Goal: Task Accomplishment & Management: Complete application form

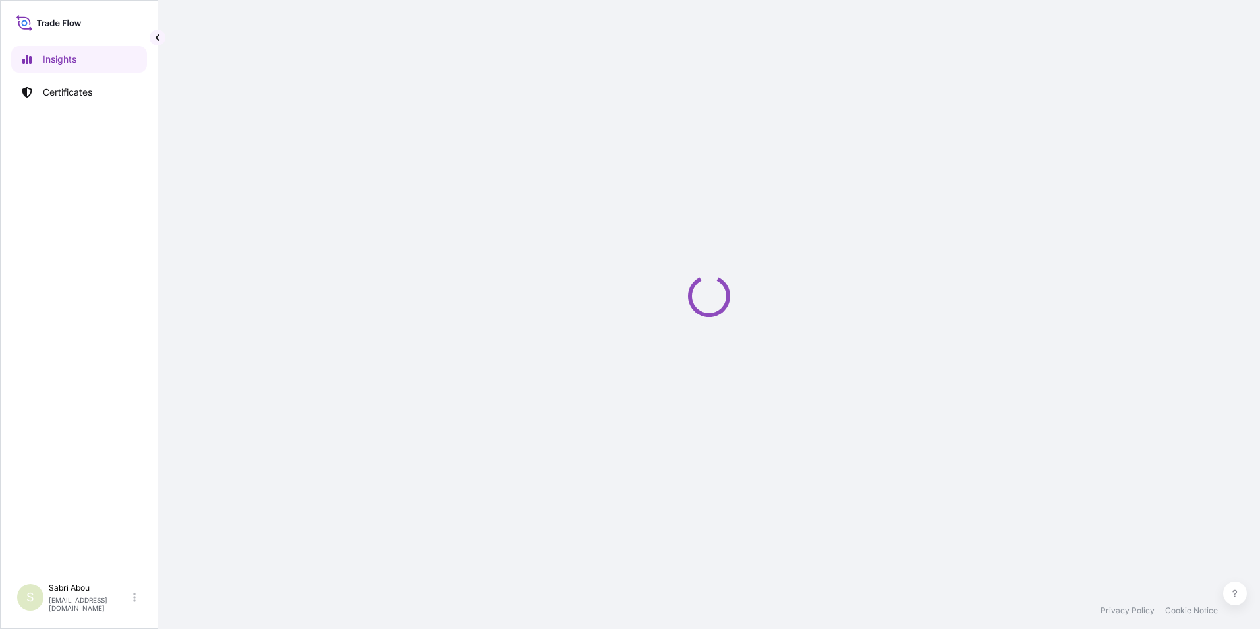
select select "2025"
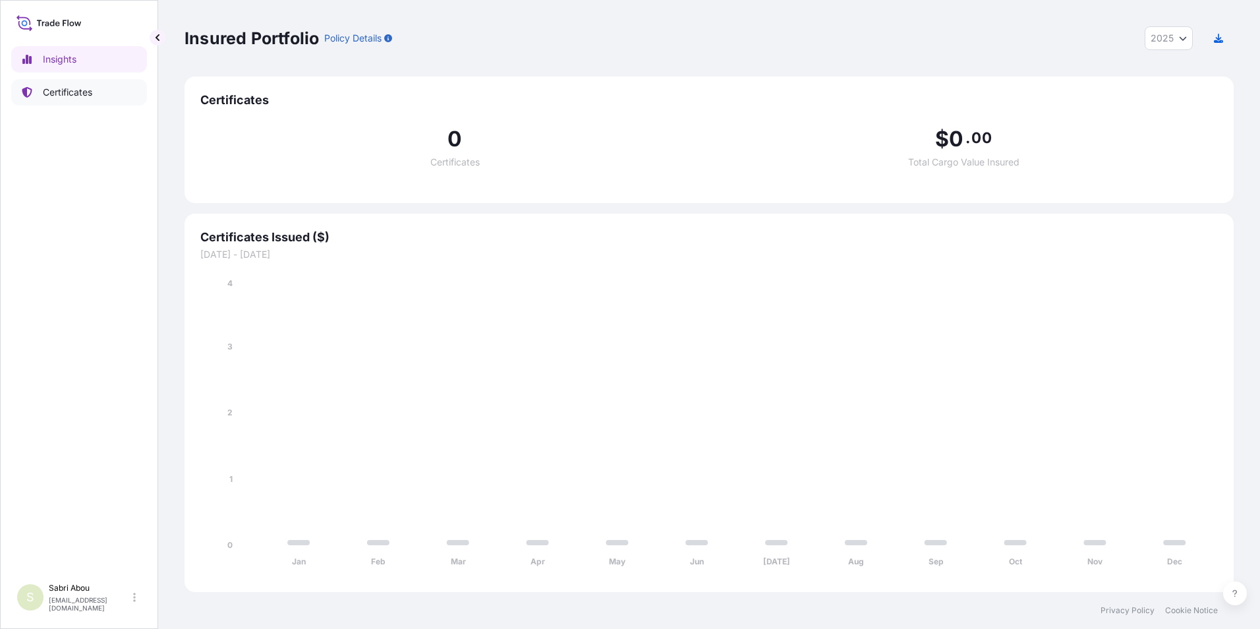
click at [70, 94] on p "Certificates" at bounding box center [67, 92] width 49 height 13
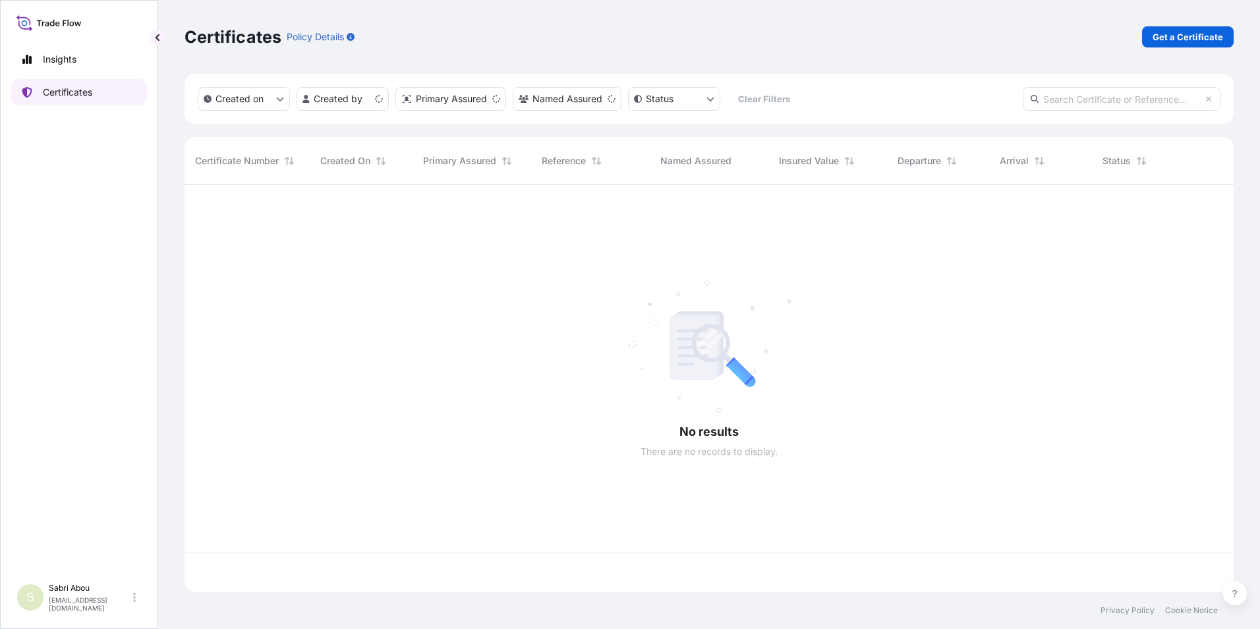
scroll to position [405, 1039]
click at [1177, 43] on p "Get a Certificate" at bounding box center [1188, 36] width 71 height 13
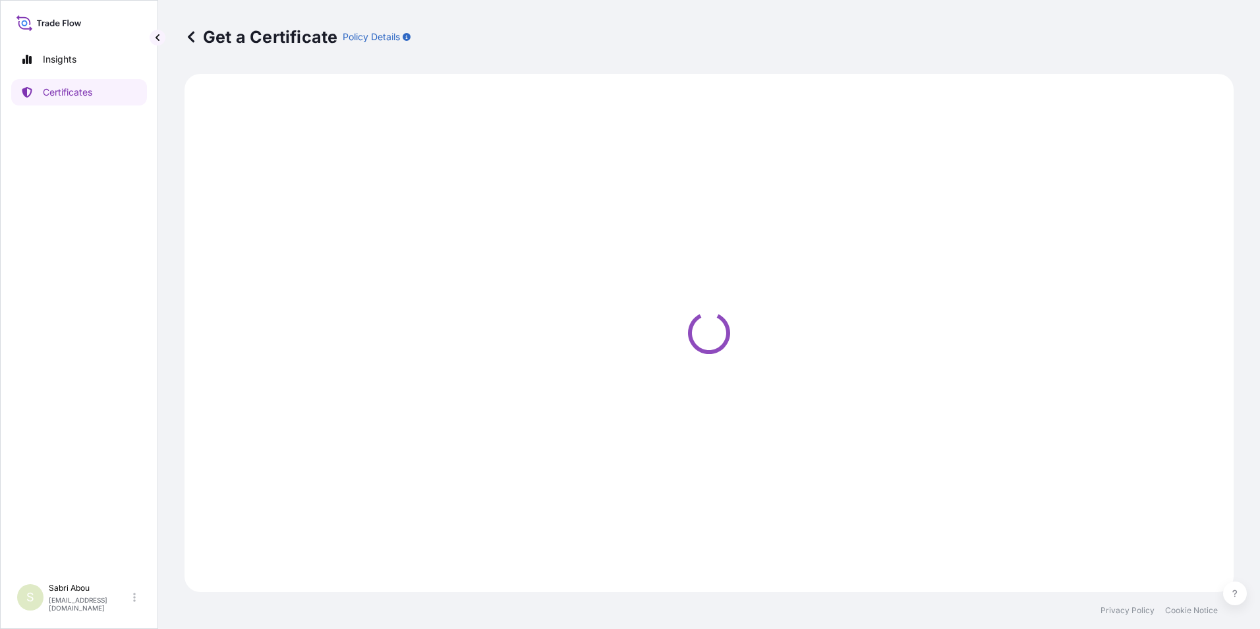
select select "Sea"
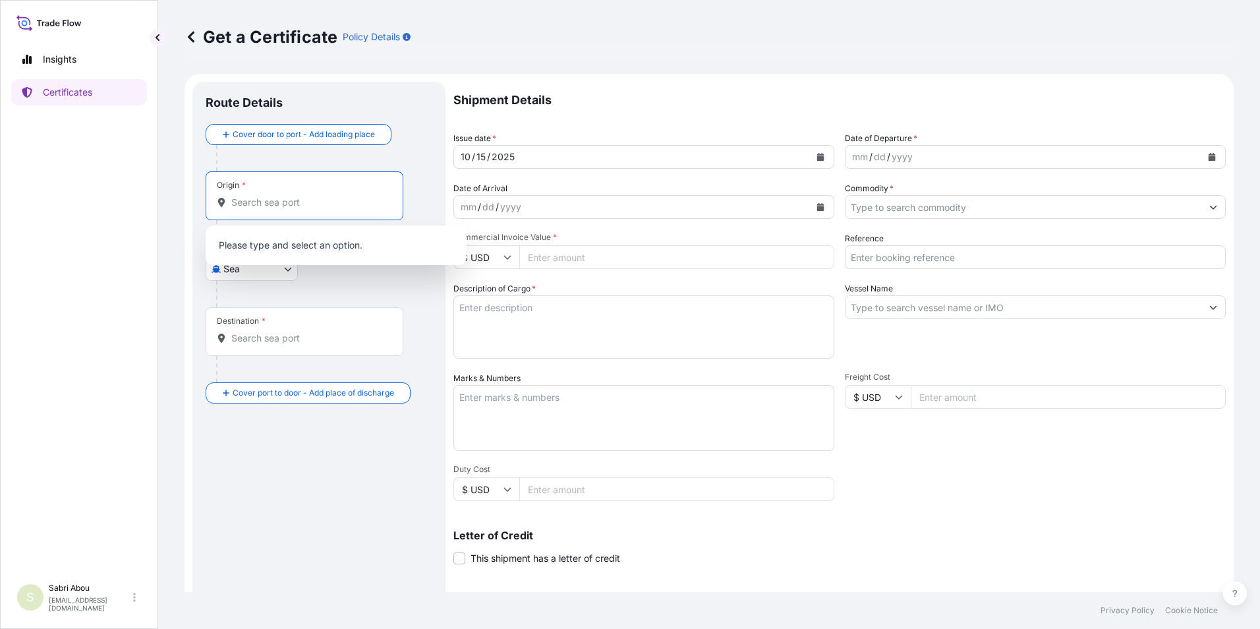
click at [300, 196] on input "Origin *" at bounding box center [309, 202] width 156 height 13
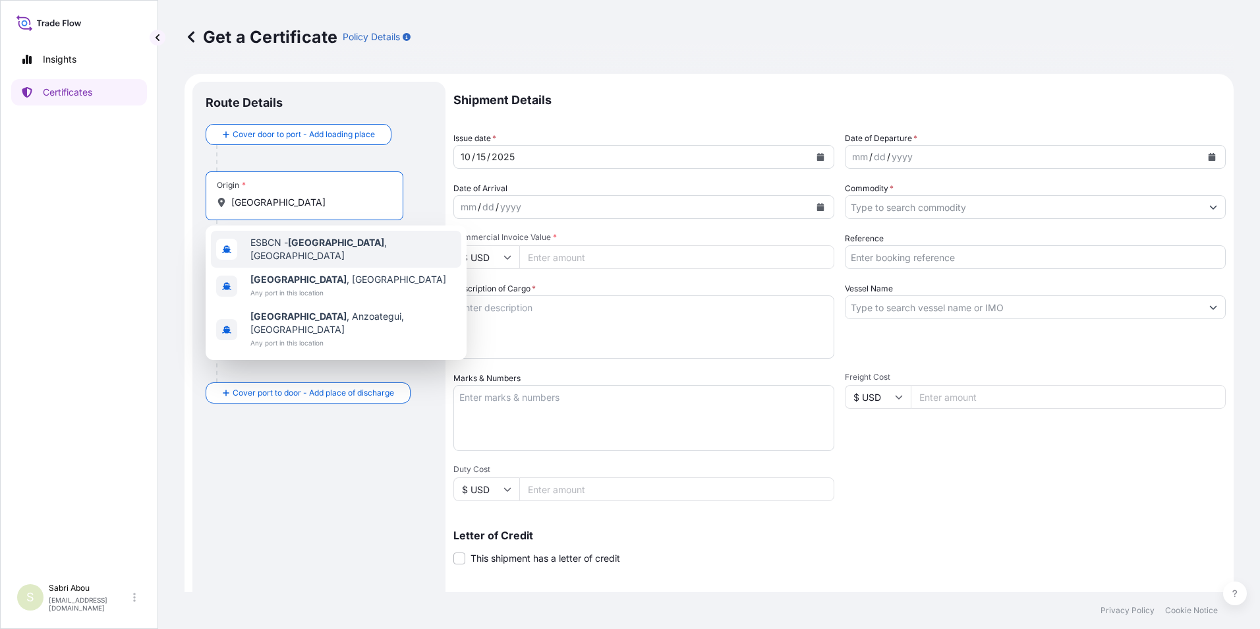
click at [329, 252] on span "ESBCN - Barcelona , Spain" at bounding box center [353, 249] width 206 height 26
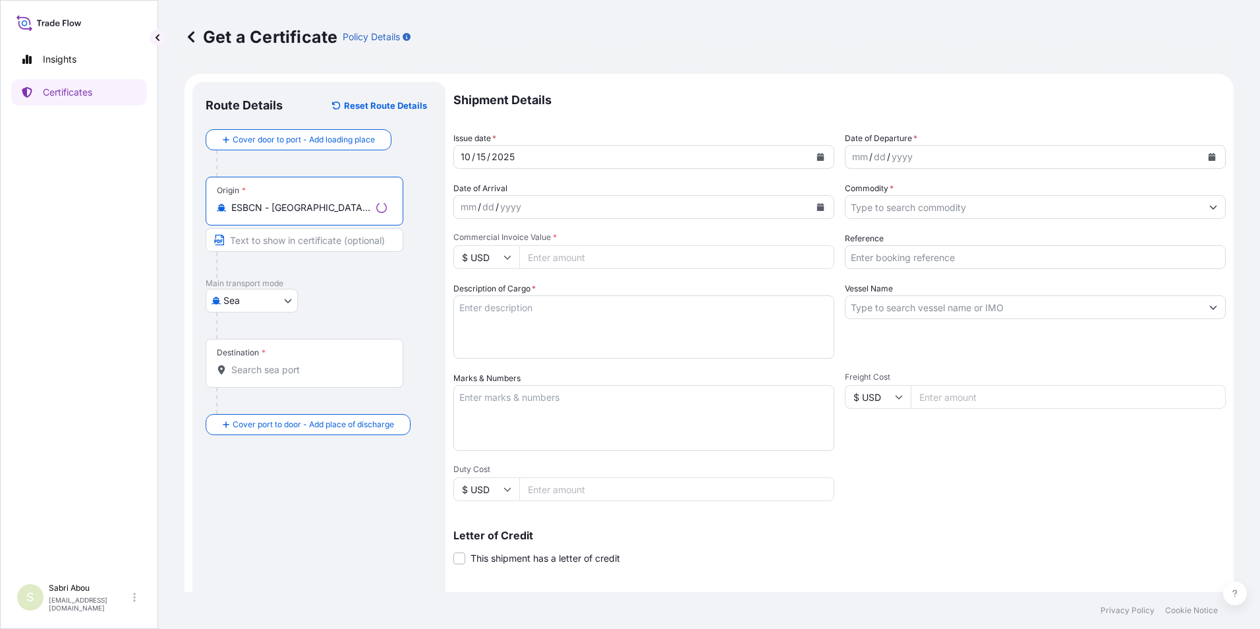
type input "ESBCN - Barcelona, Spain"
click at [305, 362] on div "Destination *" at bounding box center [305, 363] width 198 height 49
click at [305, 363] on input "Destination *" at bounding box center [309, 369] width 156 height 13
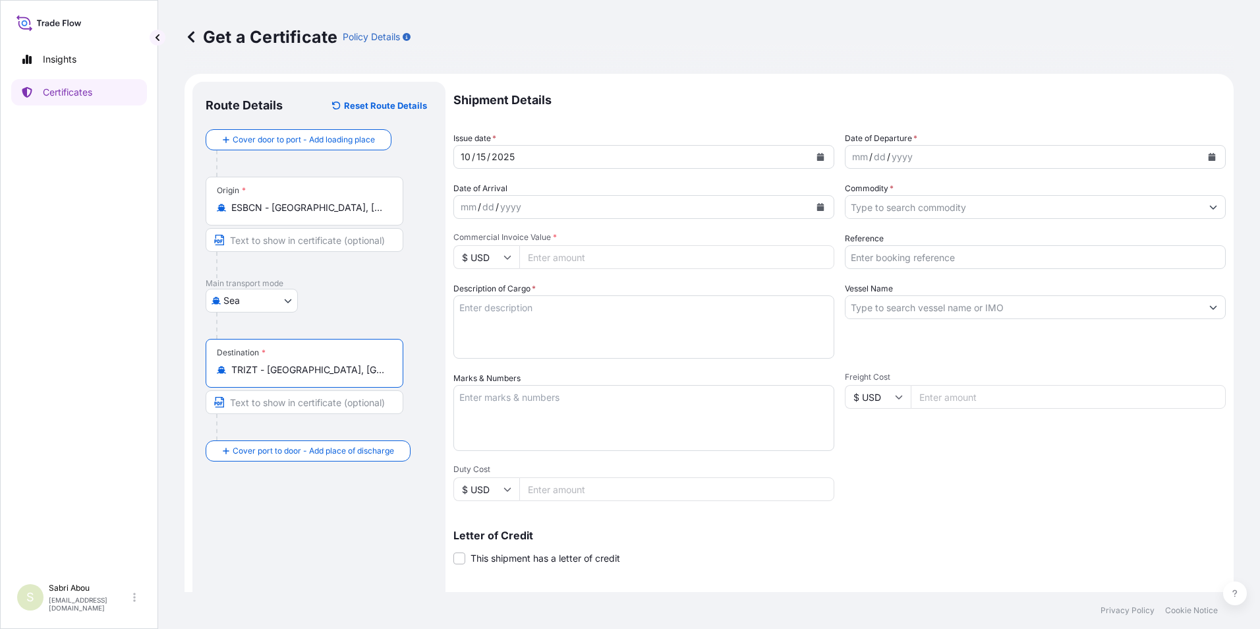
type input "TRIZT - Izmit, Turkey"
click at [881, 150] on div "dd" at bounding box center [880, 157] width 14 height 16
click at [1203, 152] on button "Calendar" at bounding box center [1211, 156] width 21 height 21
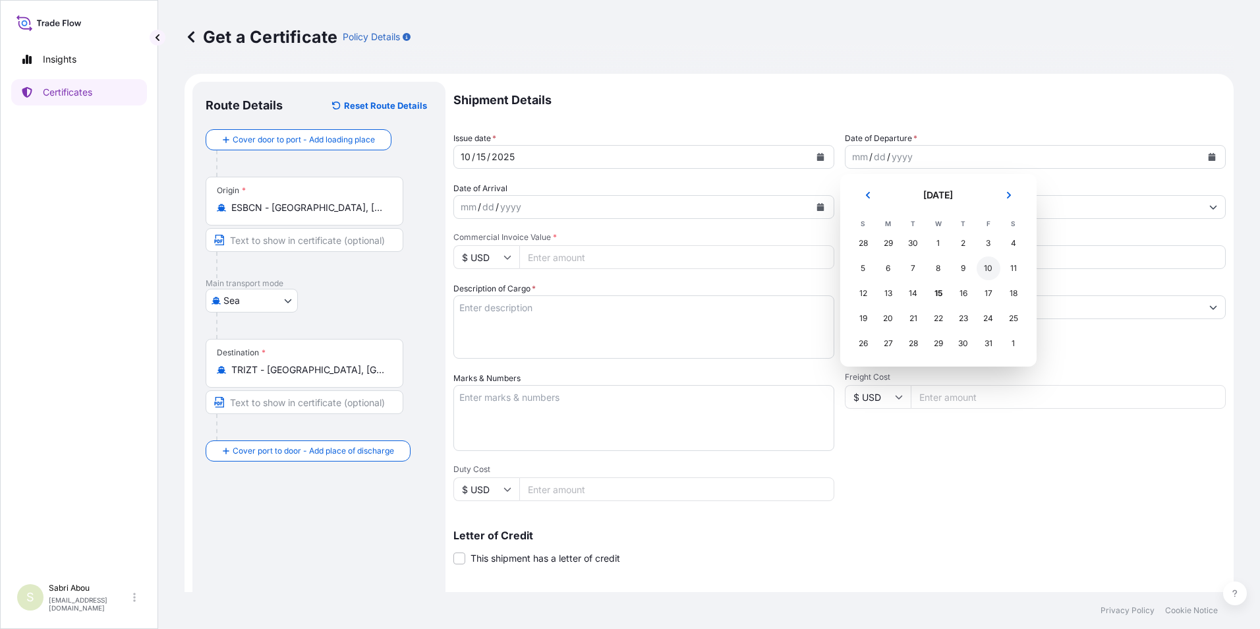
click at [986, 268] on div "10" at bounding box center [989, 268] width 24 height 24
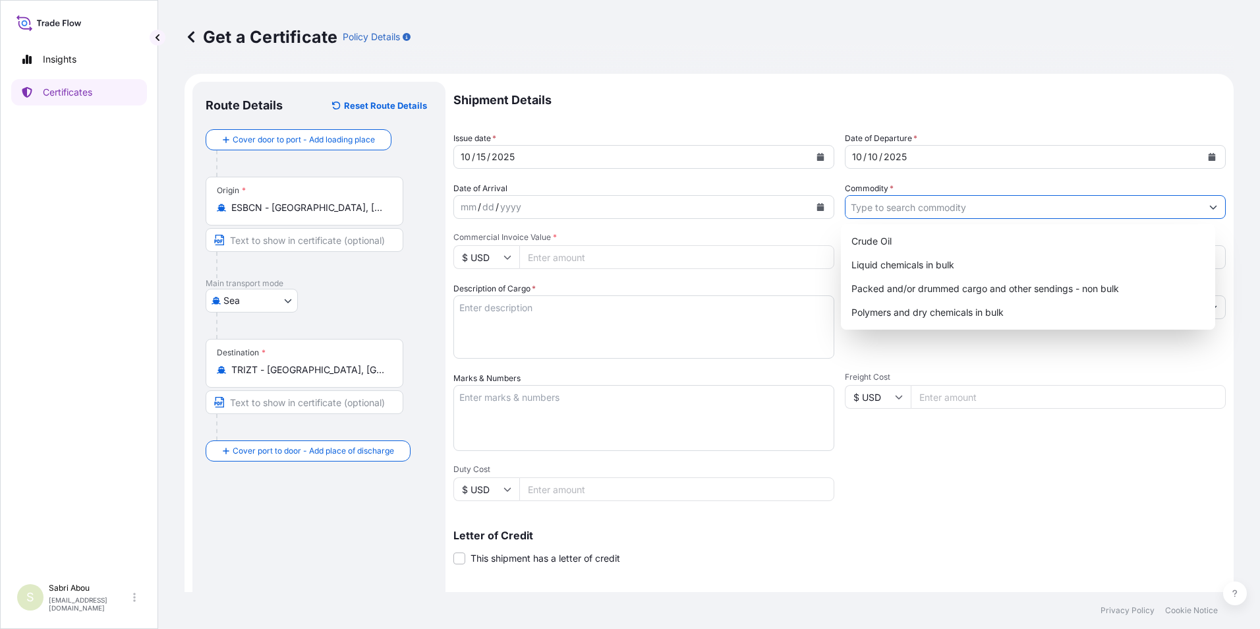
click at [913, 211] on input "Commodity *" at bounding box center [1024, 207] width 356 height 24
click at [947, 303] on div "Polymers and dry chemicals in bulk" at bounding box center [1028, 313] width 364 height 24
type input "Polymers and dry chemicals in bulk"
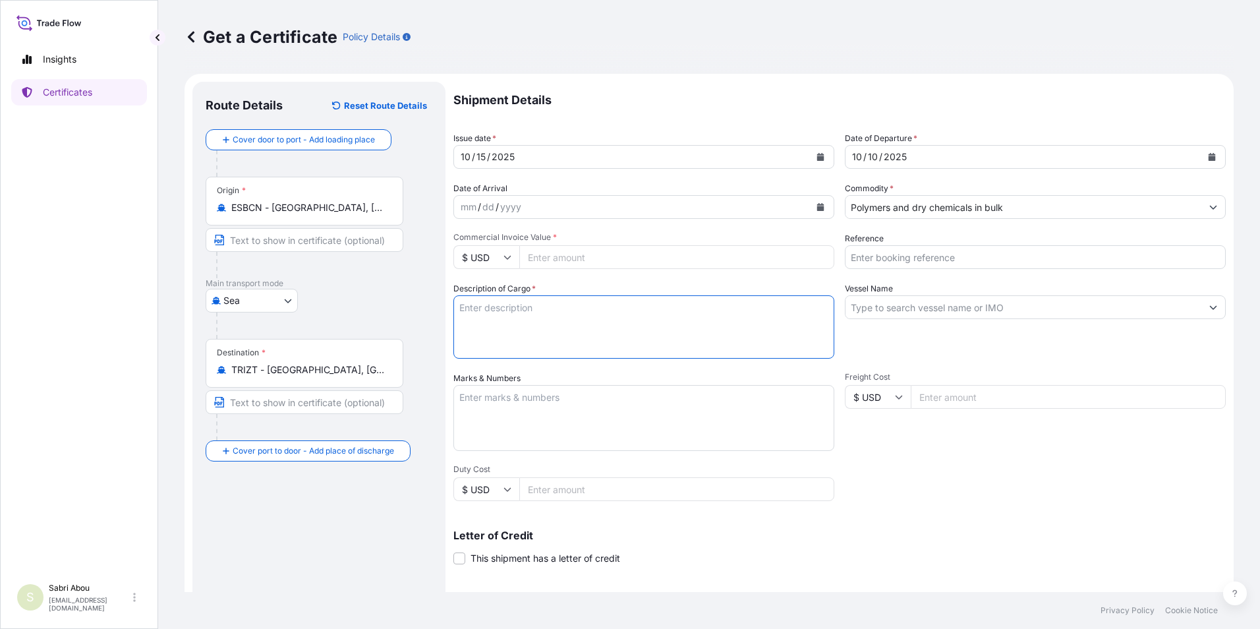
click at [691, 316] on textarea "Description of Cargo *" at bounding box center [643, 326] width 381 height 63
type textarea "1x20 bulk"
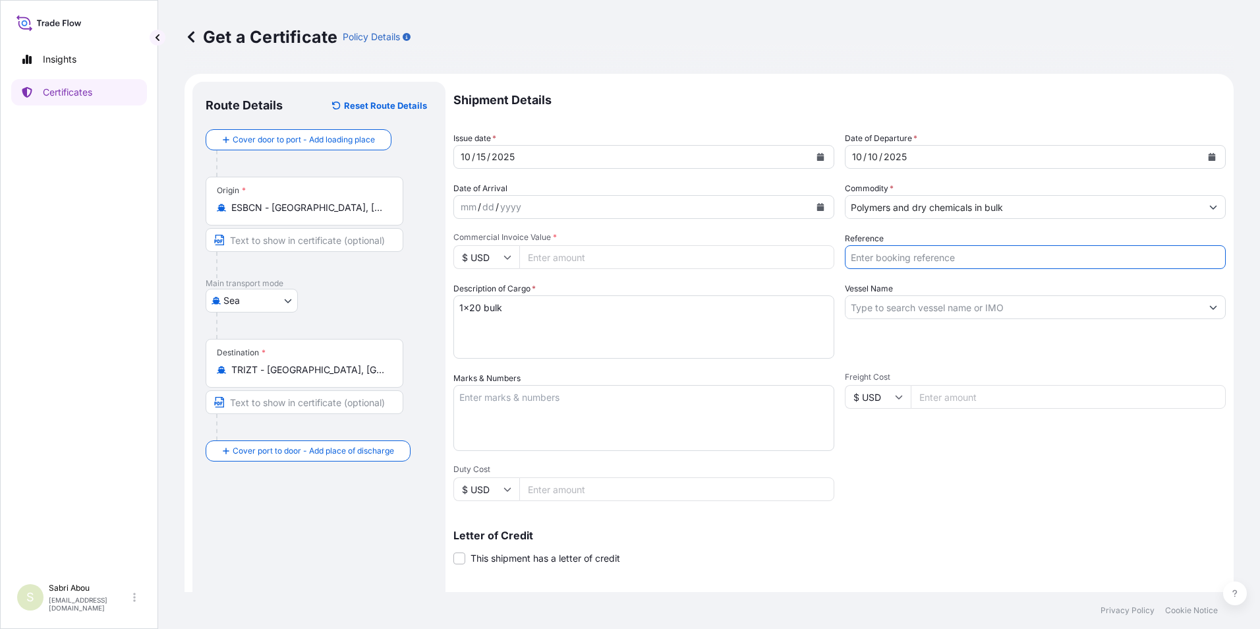
click at [896, 250] on input "Reference" at bounding box center [1035, 257] width 381 height 24
type input "1625207011"
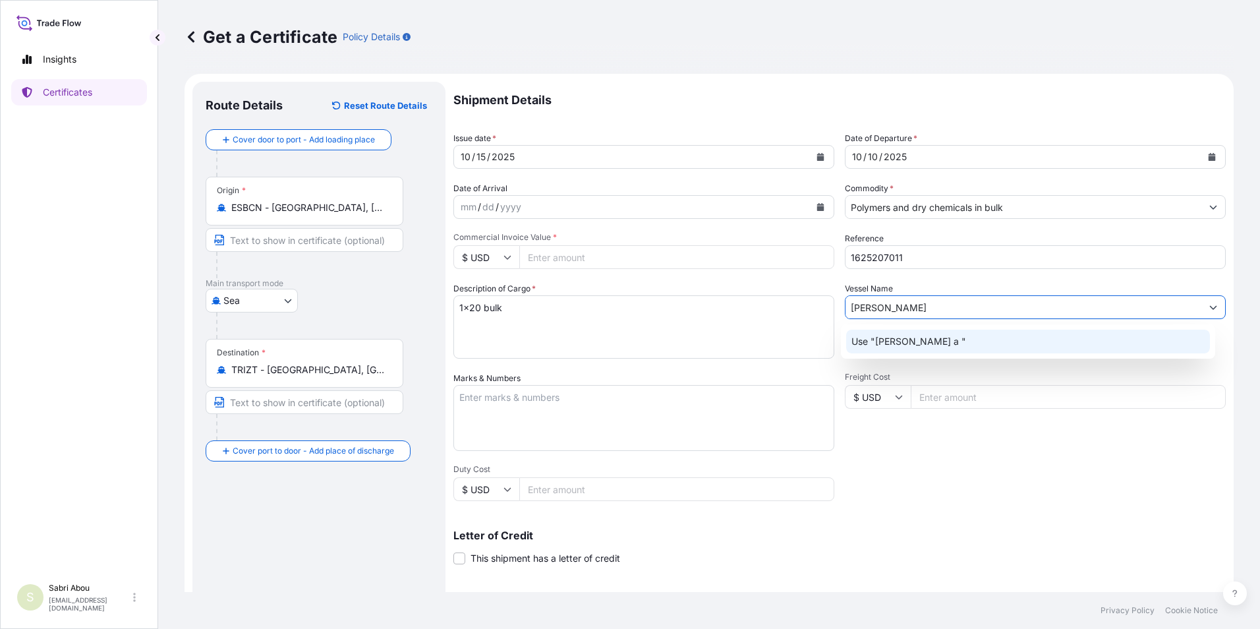
click at [918, 345] on p "Use "stanley a "" at bounding box center [909, 341] width 115 height 13
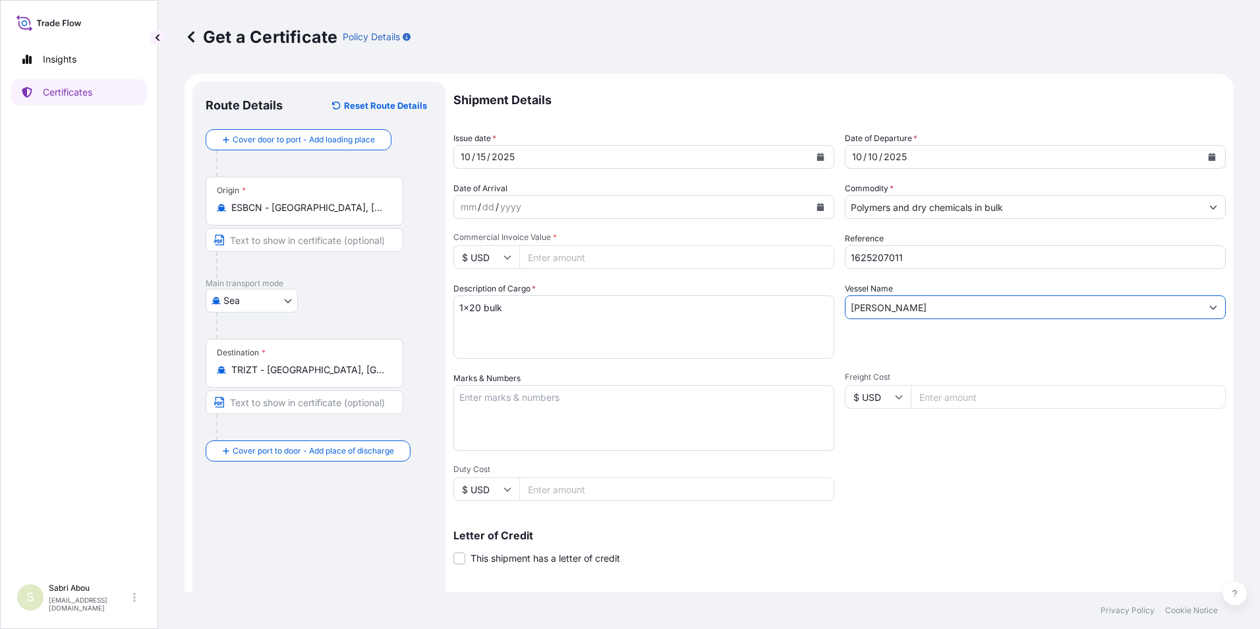
click at [900, 313] on input "stanley a" at bounding box center [1024, 307] width 356 height 24
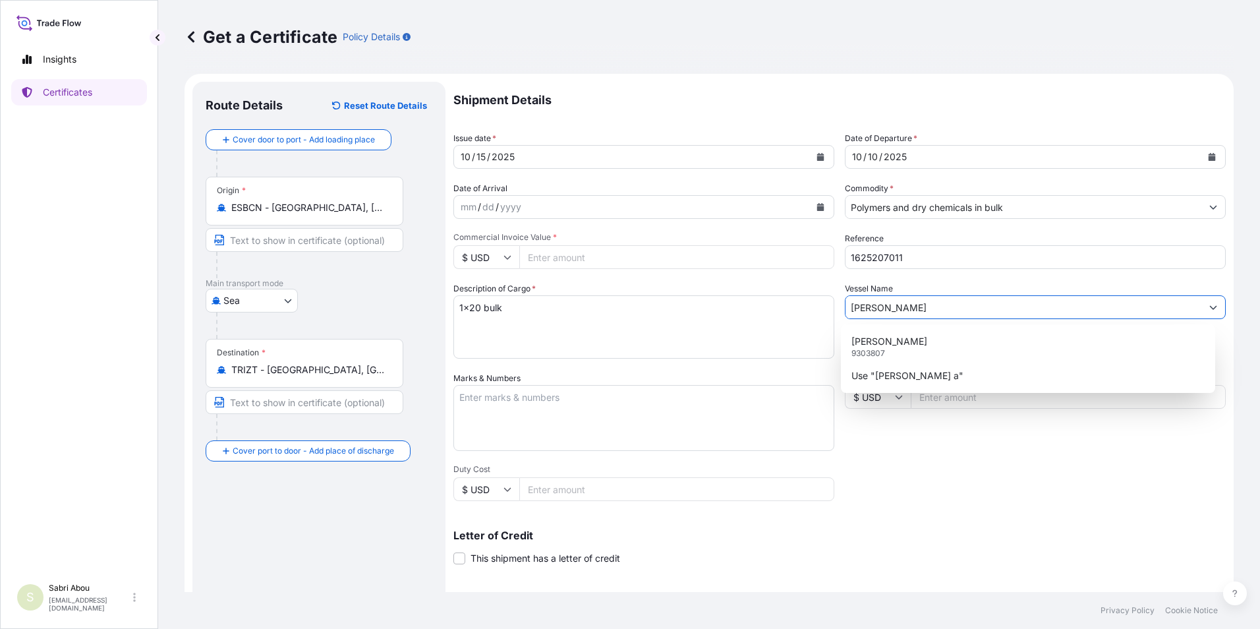
click at [896, 312] on input "stanley a" at bounding box center [1024, 307] width 356 height 24
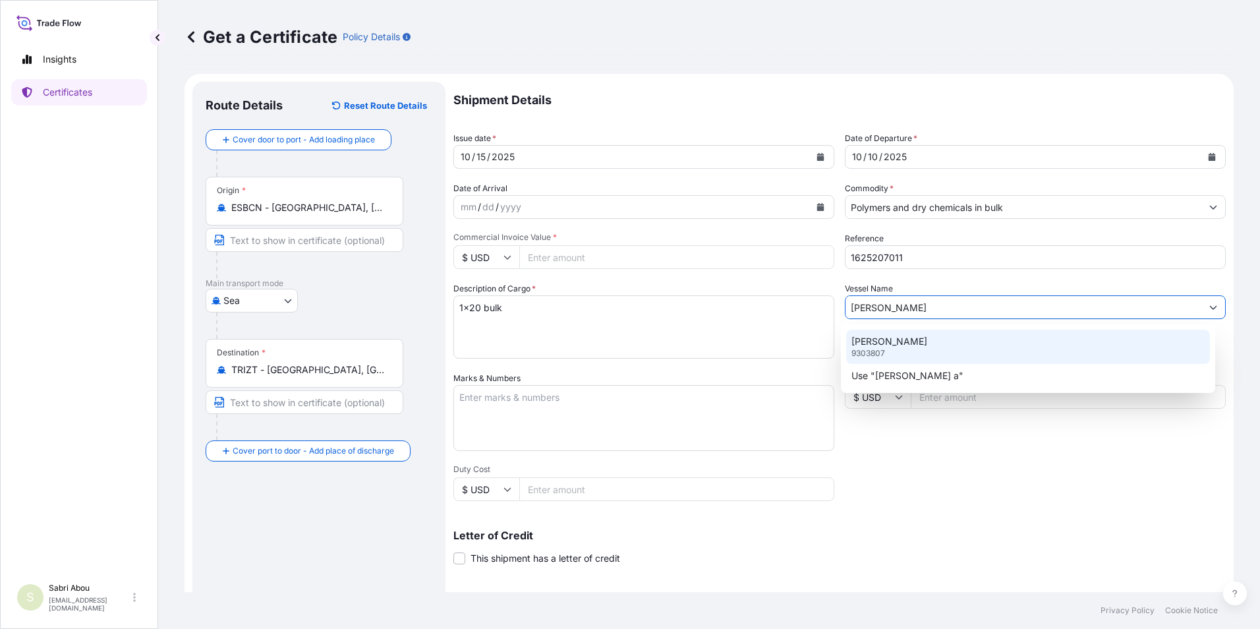
click at [892, 339] on p "STANLEY A" at bounding box center [890, 341] width 76 height 13
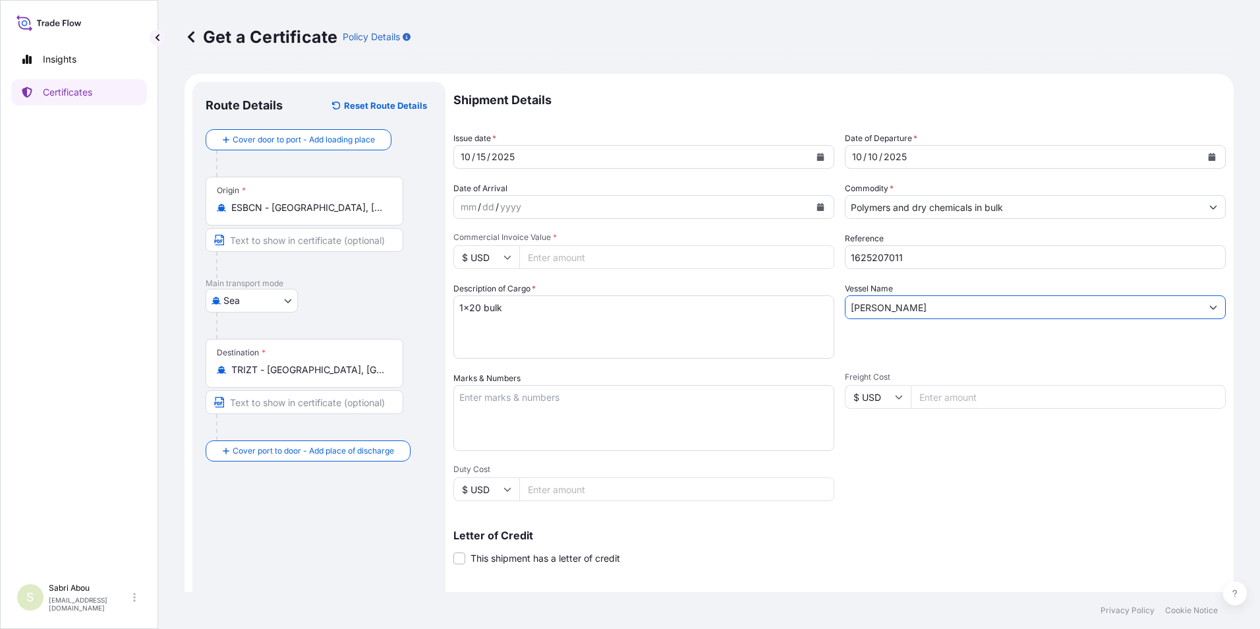
type input "STANLEY A"
click at [492, 262] on input "$ USD" at bounding box center [486, 257] width 66 height 24
click at [485, 299] on div "€ EUR" at bounding box center [486, 293] width 55 height 25
type input "€ EUR"
click at [575, 260] on input "Commercial Invoice Value *" at bounding box center [676, 257] width 315 height 24
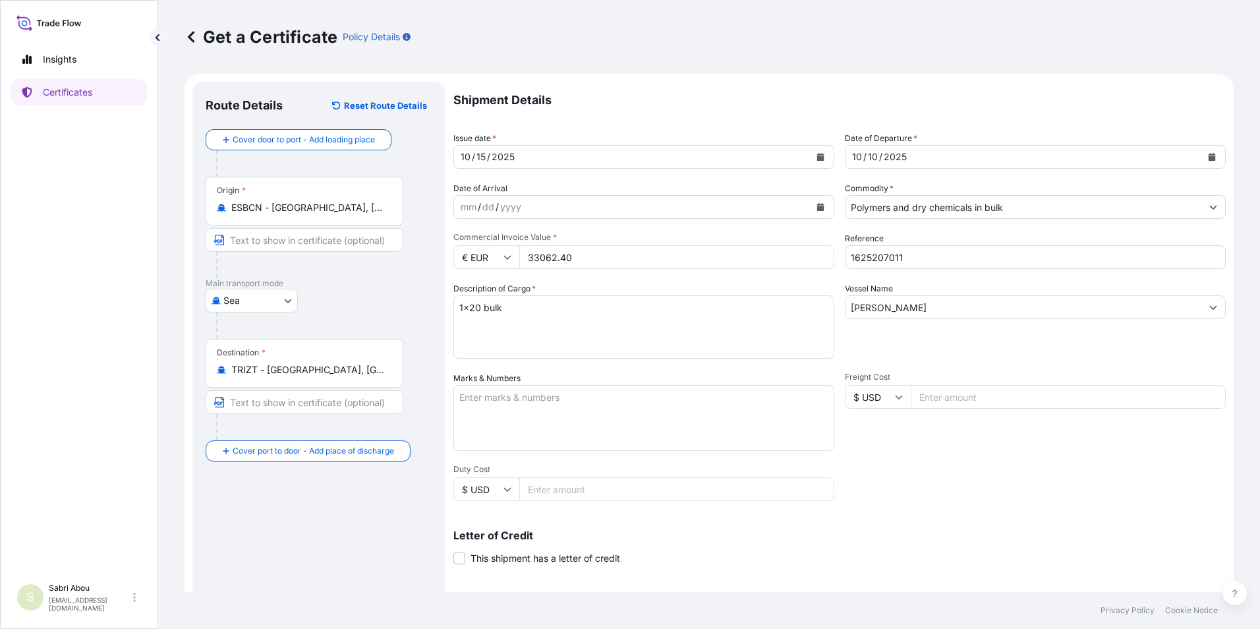
type input "33062.40"
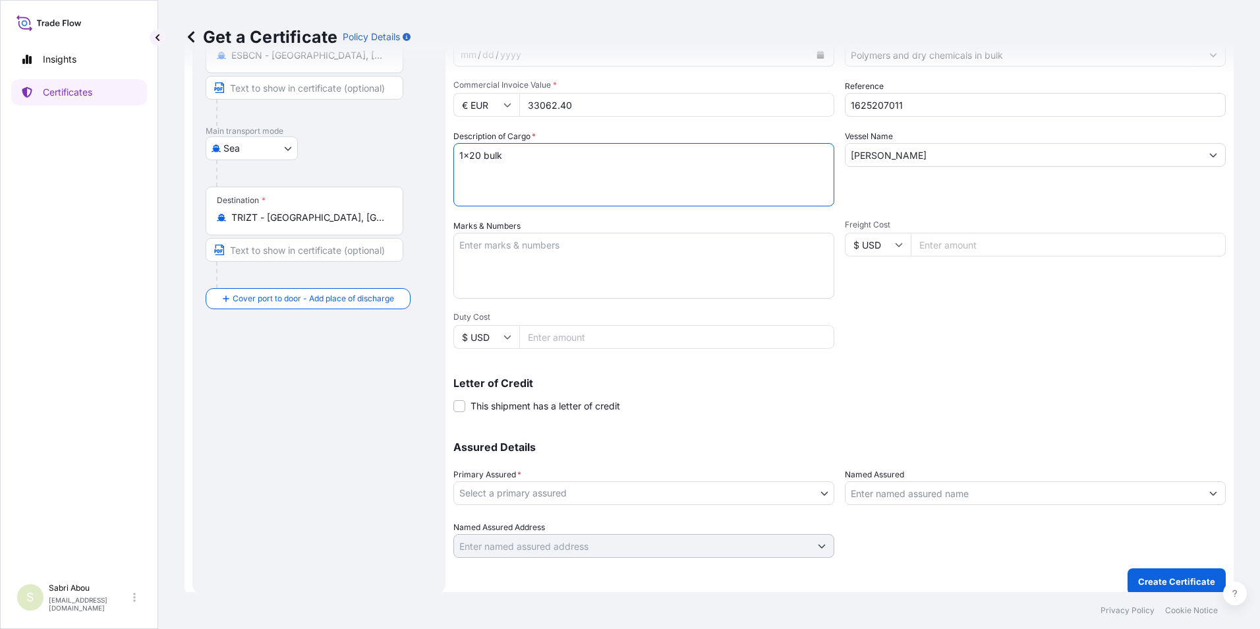
scroll to position [163, 0]
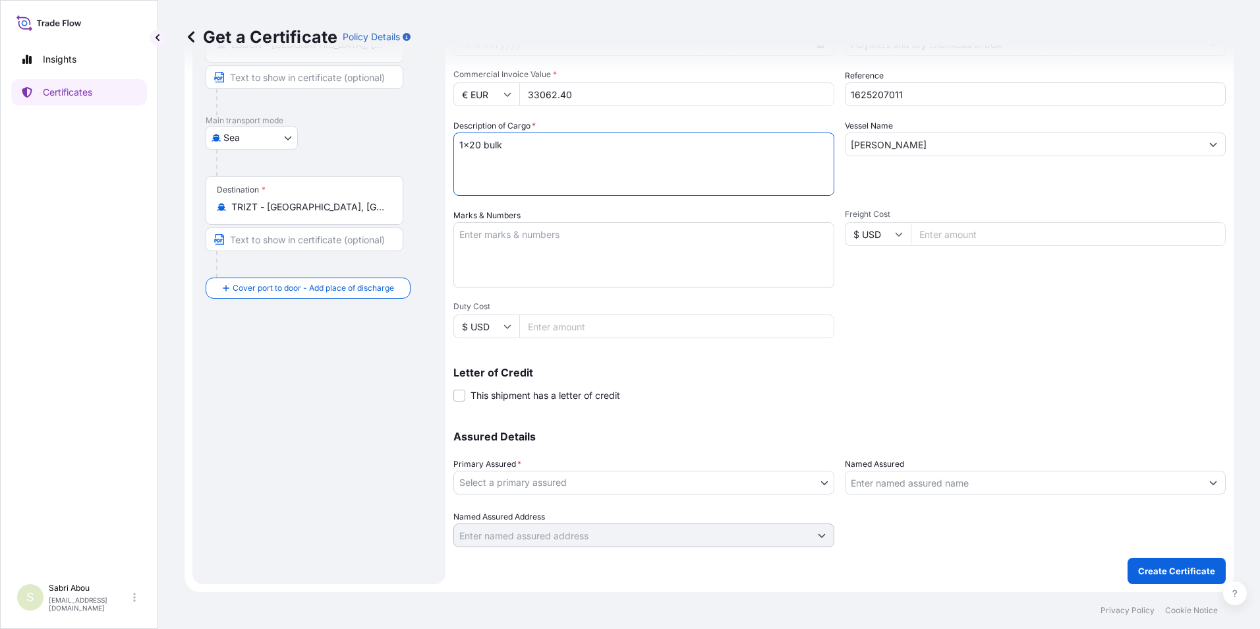
click at [721, 481] on body "Insights Certificates S Sabri Abou sabri.abou@bdpint.com Get a Certificate Poli…" at bounding box center [630, 314] width 1260 height 629
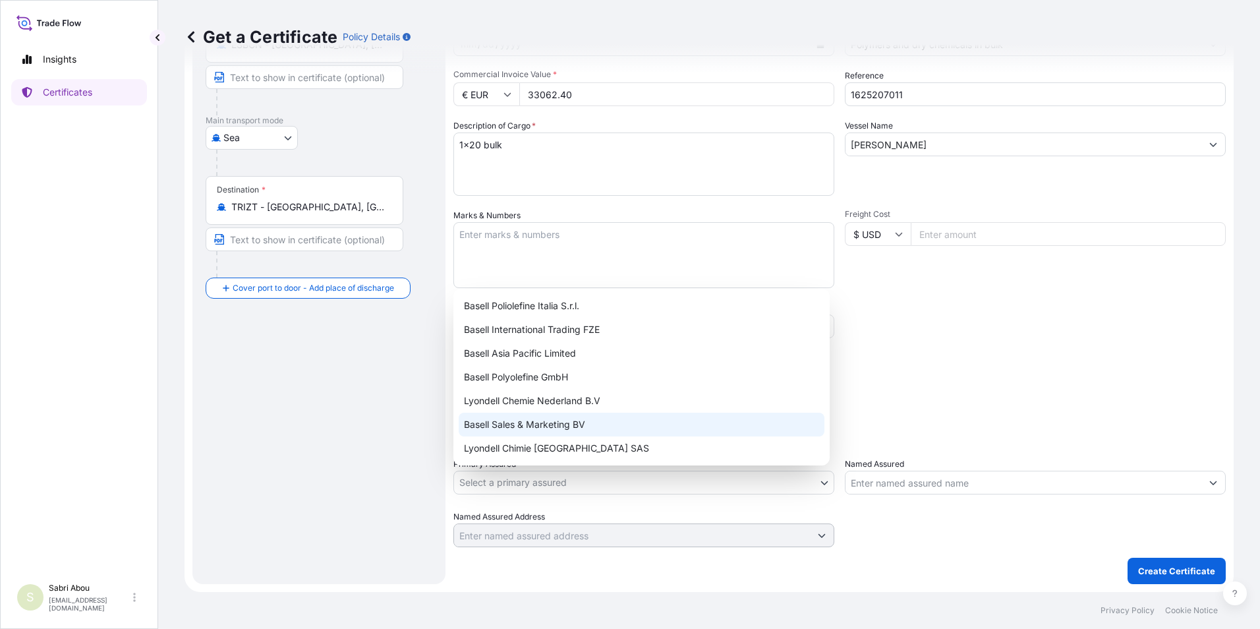
click at [533, 430] on div "Basell Sales & Marketing BV" at bounding box center [642, 425] width 366 height 24
select select "32164"
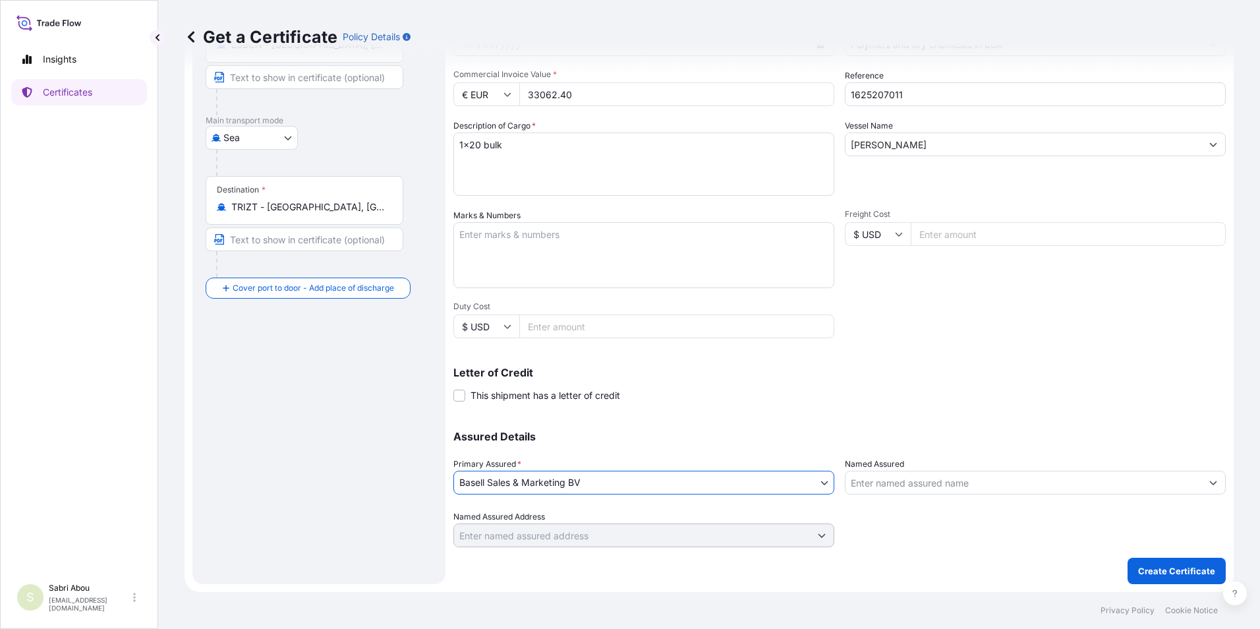
click at [936, 477] on input "Named Assured" at bounding box center [1024, 483] width 356 height 24
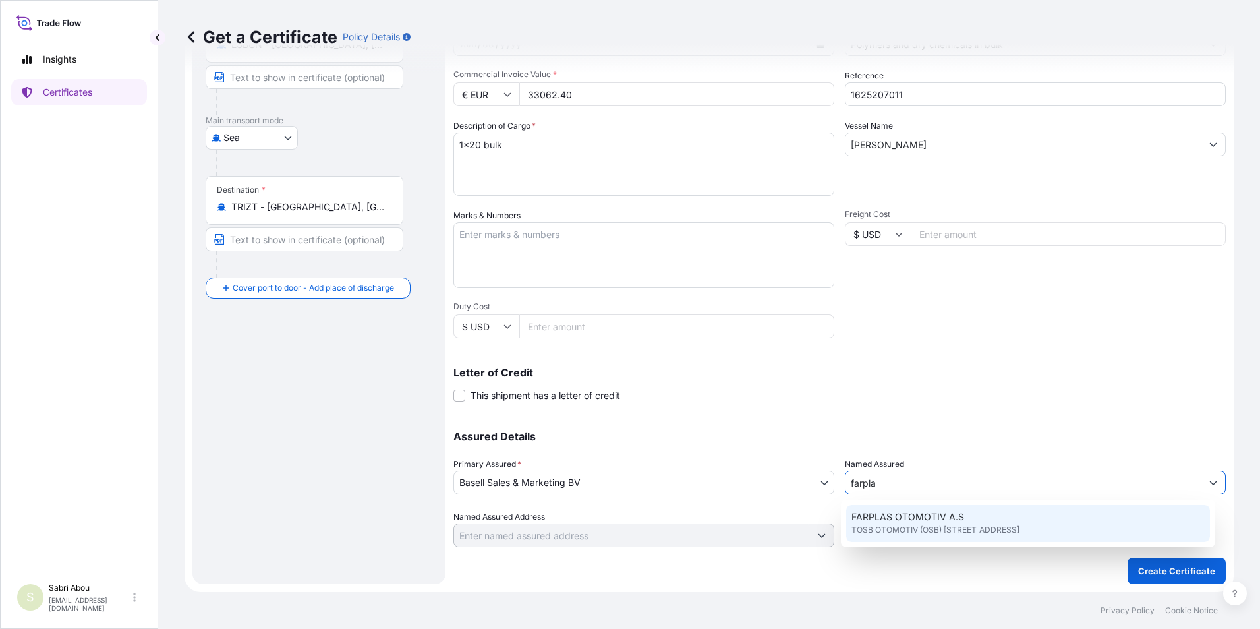
click at [925, 528] on span "TOSB OTOMOTIV (OSB) MAH.3.CAD NO:11/2, 41420, CAYIROVA, Türkiye" at bounding box center [936, 529] width 168 height 13
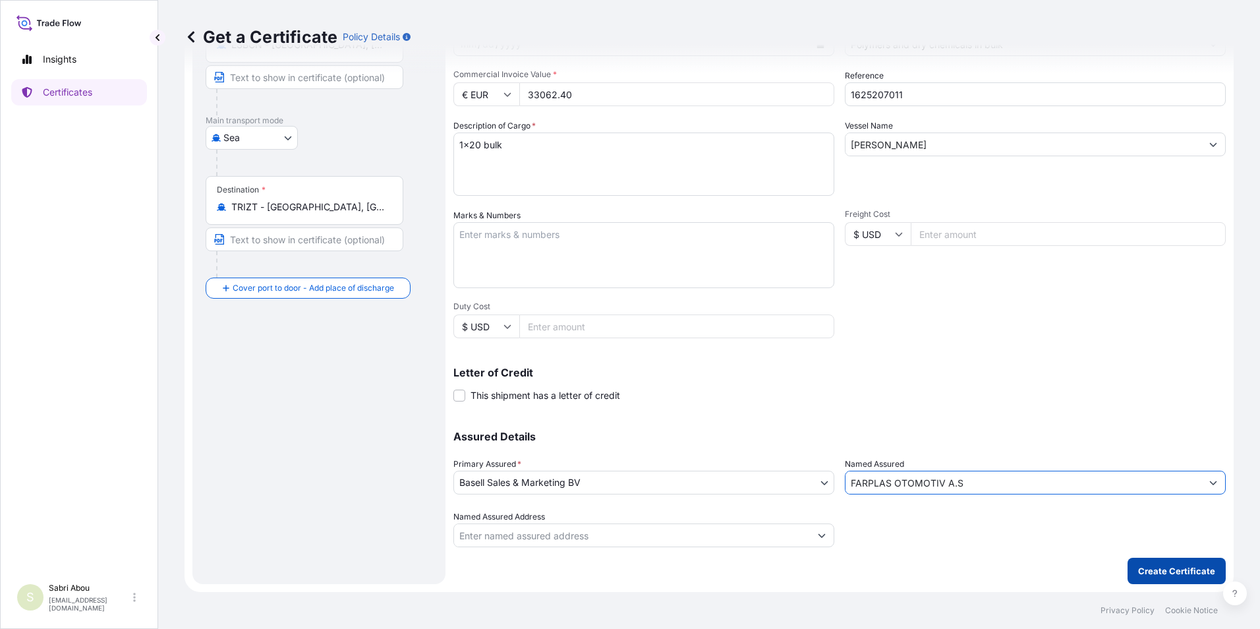
type input "FARPLAS OTOMOTIV A.S"
click at [1160, 575] on p "Create Certificate" at bounding box center [1176, 570] width 77 height 13
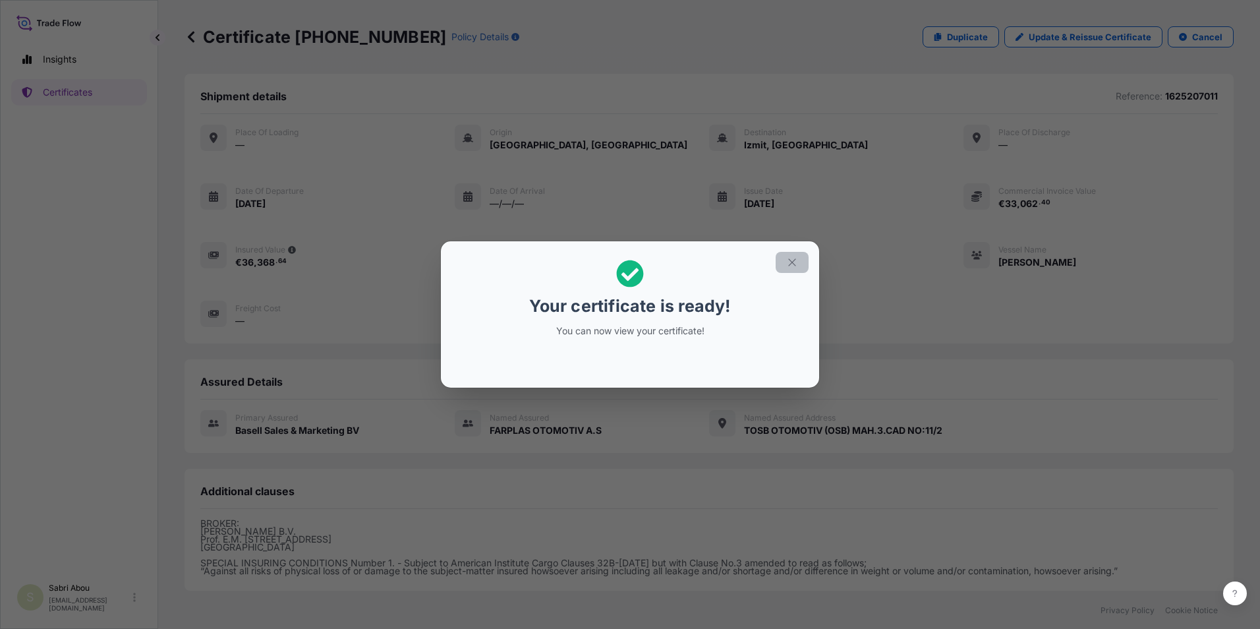
click at [788, 262] on icon "button" at bounding box center [792, 262] width 12 height 12
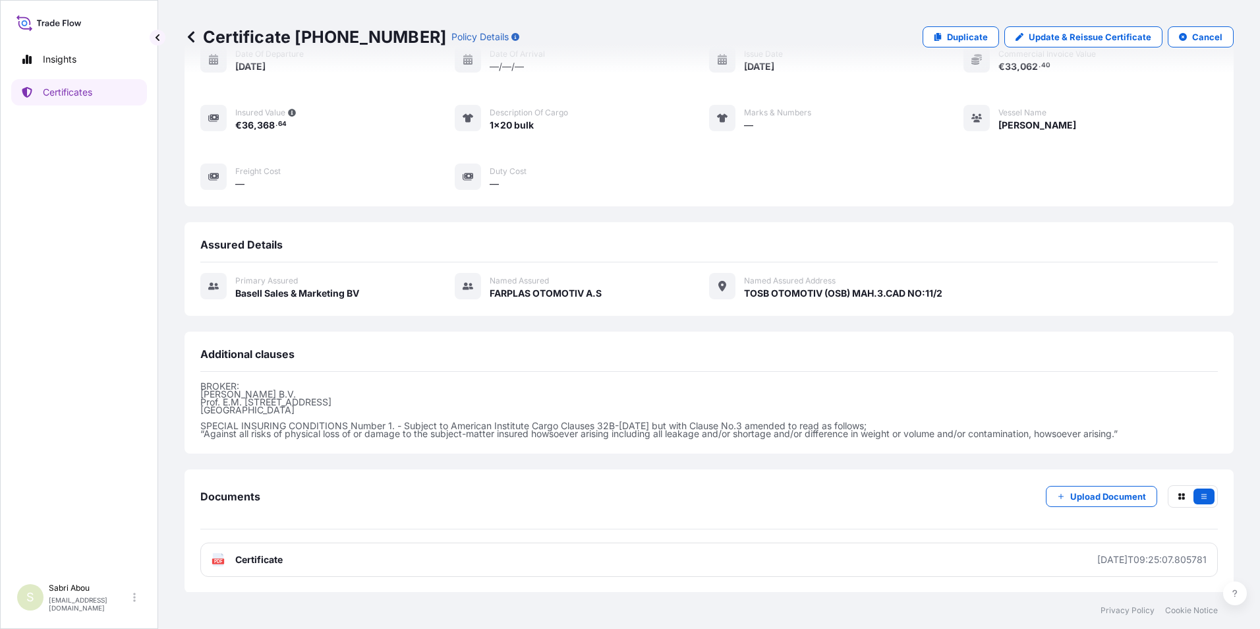
scroll to position [138, 0]
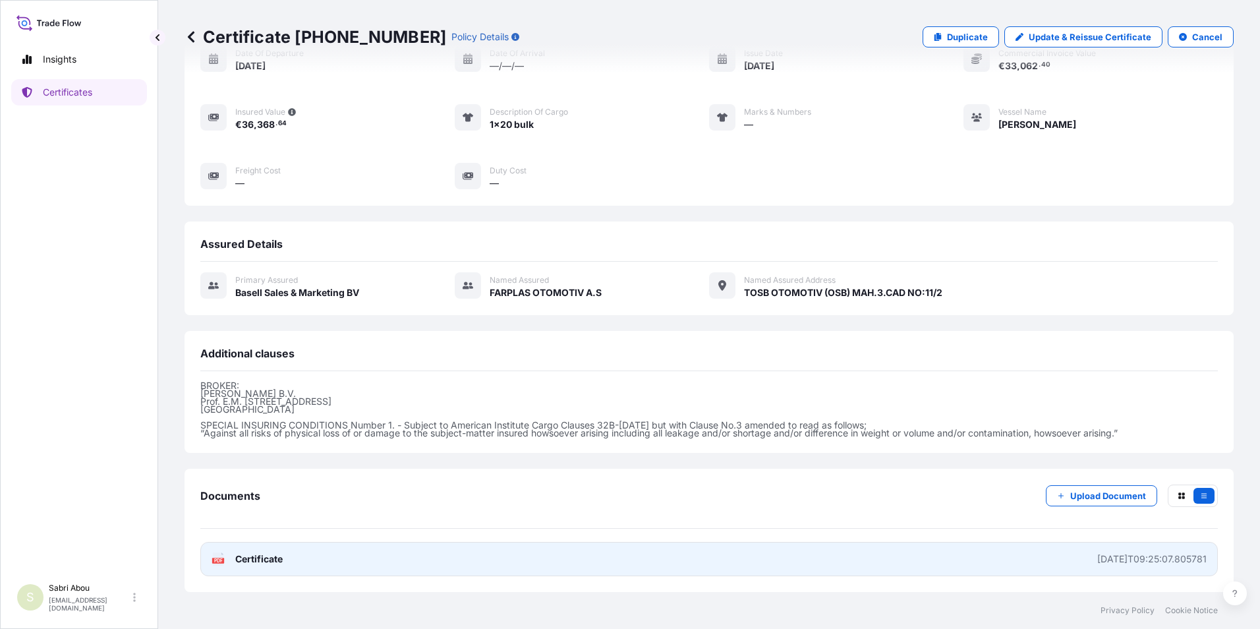
click at [853, 562] on link "PDF Certificate 2025-10-15T09:25:07.805781" at bounding box center [709, 559] width 1018 height 34
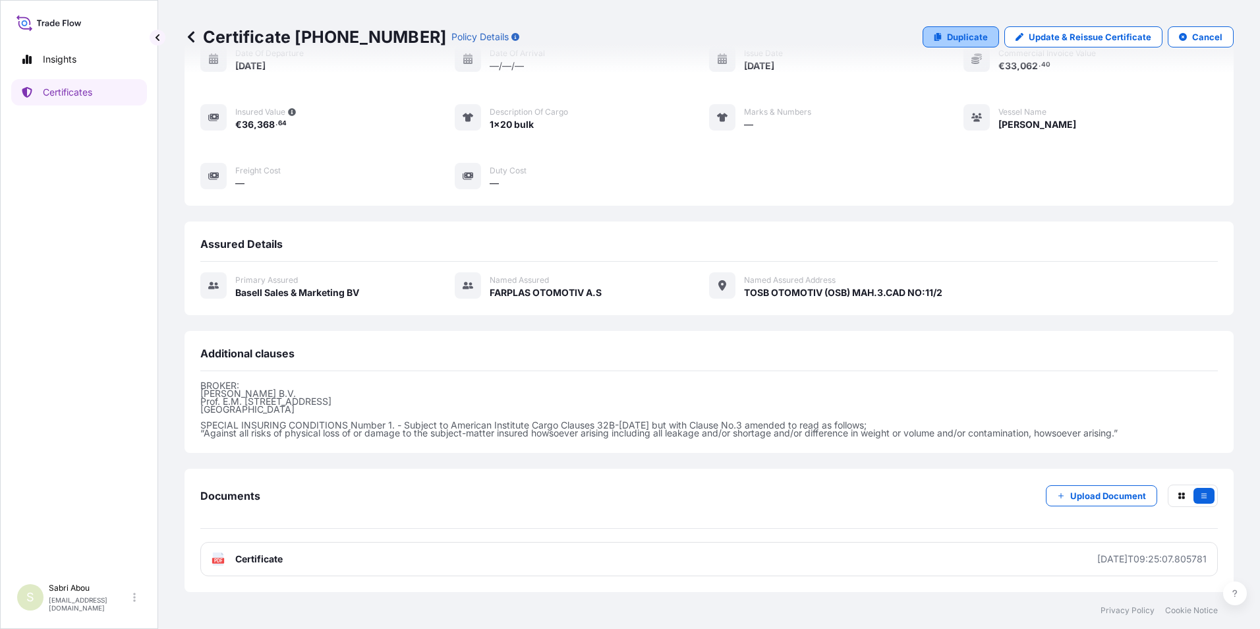
click at [964, 35] on p "Duplicate" at bounding box center [967, 36] width 41 height 13
select select "Sea"
select select "32164"
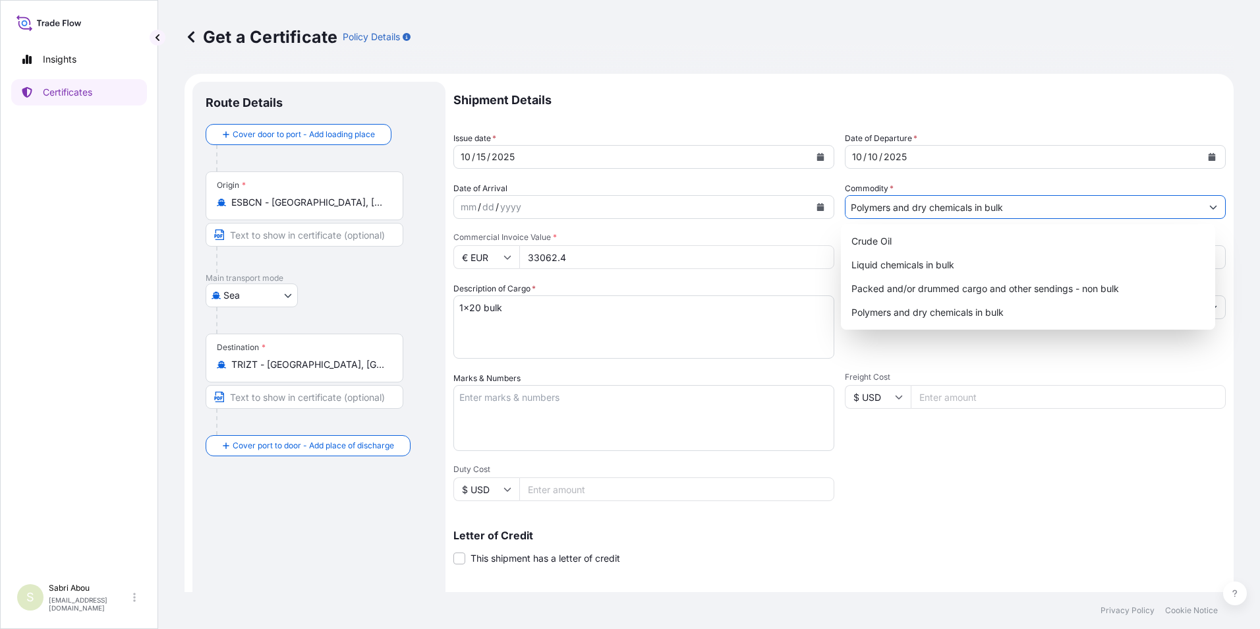
click at [935, 205] on input "Polymers and dry chemicals in bulk" at bounding box center [1024, 207] width 356 height 24
click at [929, 282] on div "Packed and/or drummed cargo and other sendings - non bulk" at bounding box center [1028, 289] width 364 height 24
type input "Packed and/or drummed cargo and other sendings - non bulk"
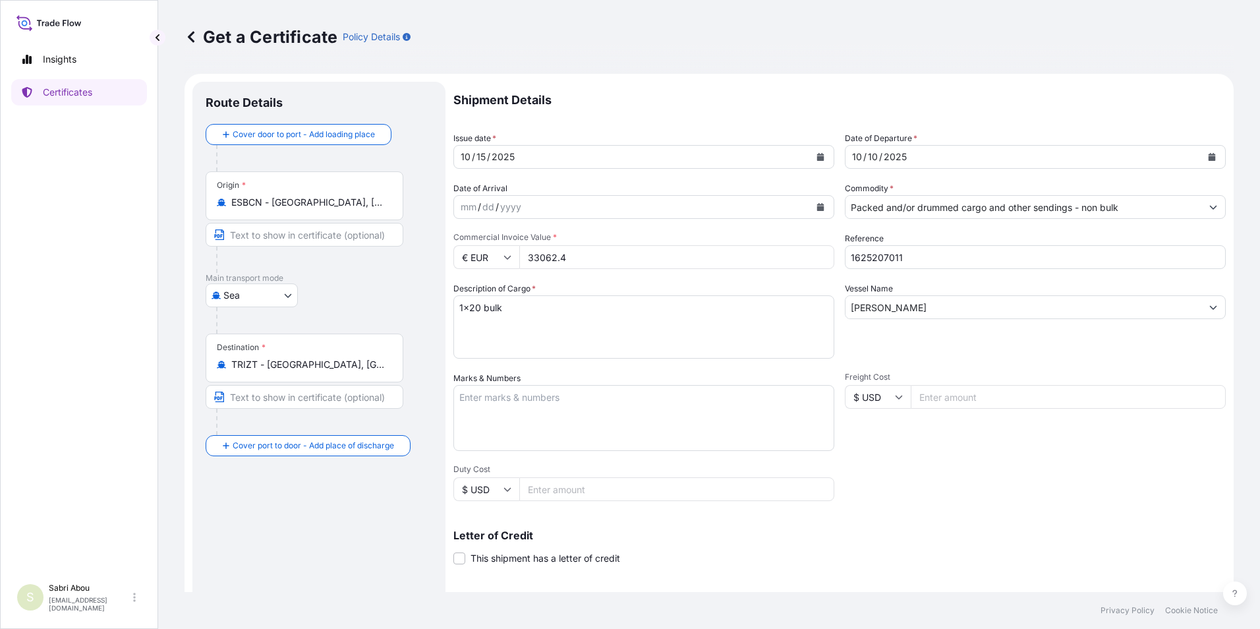
drag, startPoint x: 586, startPoint y: 264, endPoint x: 492, endPoint y: 266, distance: 93.6
click at [492, 266] on div "€ EUR 33062.4" at bounding box center [643, 257] width 381 height 24
type input "50094"
type input "1625207799"
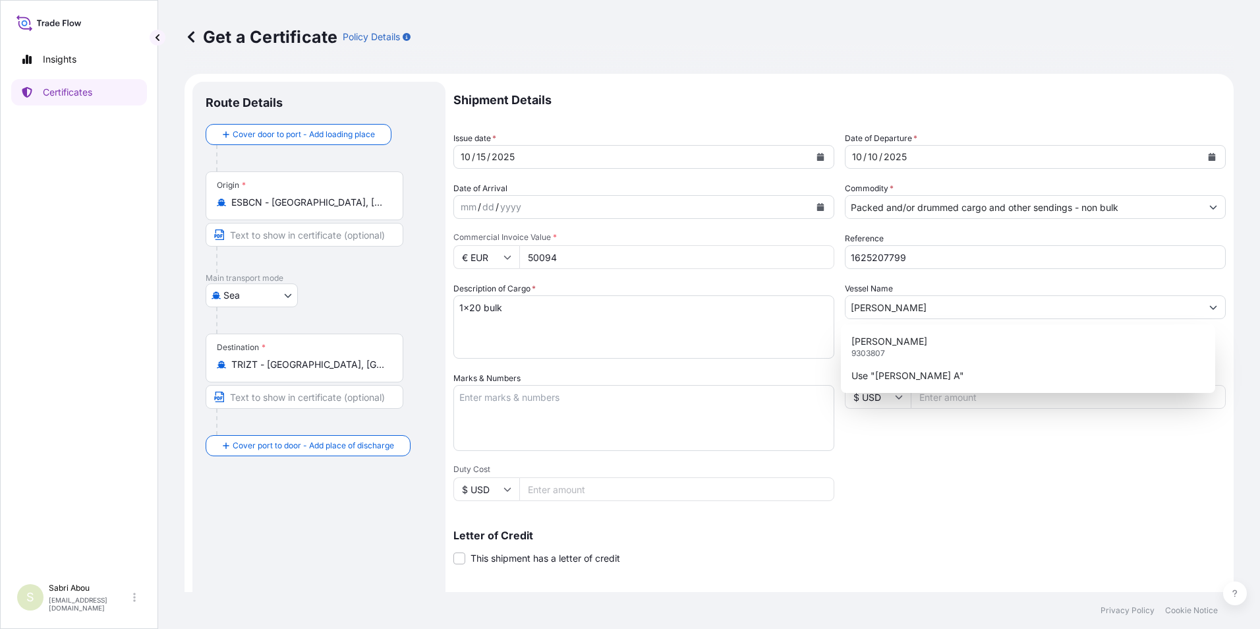
click at [475, 308] on textarea "1x20 bulk" at bounding box center [643, 326] width 381 height 63
click at [497, 304] on textarea "1x20 bulk" at bounding box center [643, 326] width 381 height 63
type textarea "1x40 pallet"
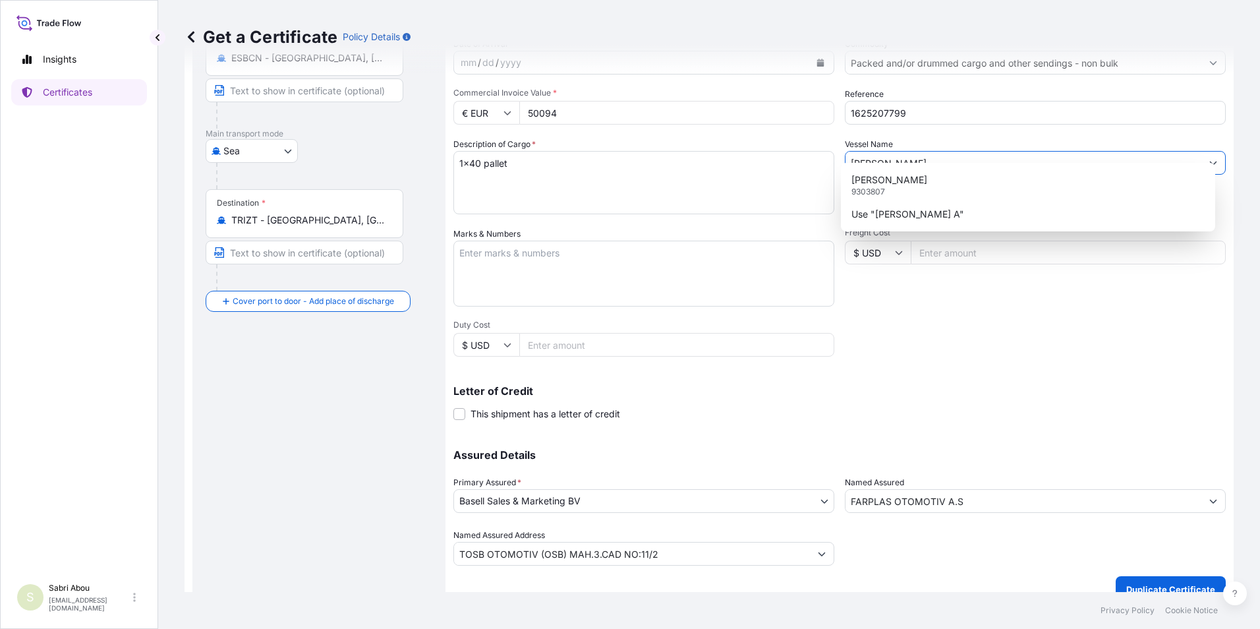
scroll to position [163, 0]
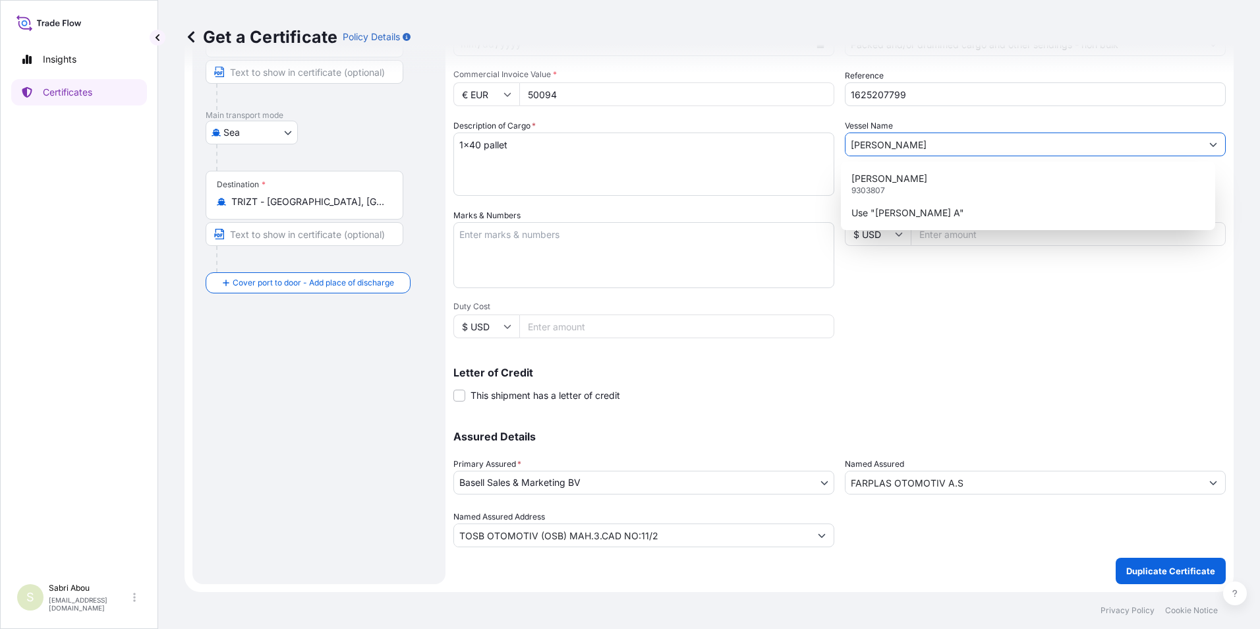
click at [768, 411] on div "Shipment Details Issue date * 10 / 15 / 2025 Date of Departure * 10 / 10 / 2025…" at bounding box center [839, 233] width 772 height 628
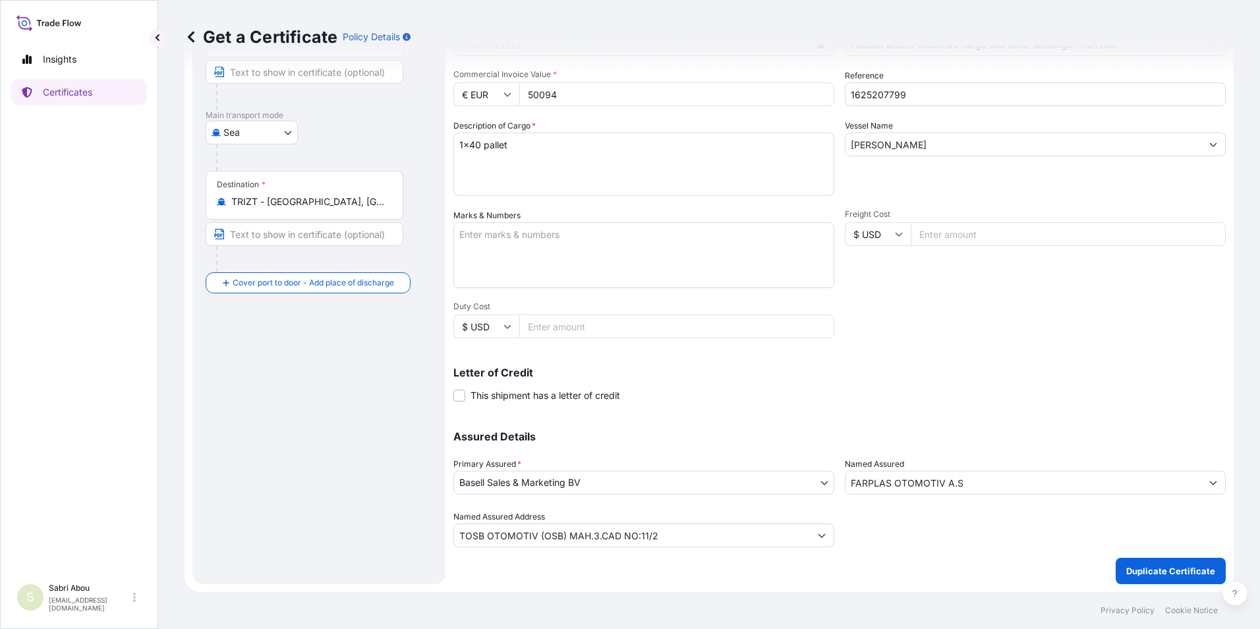
click at [656, 493] on body "2 options available. 2 options available. 2 options available. 2 options availa…" at bounding box center [630, 314] width 1260 height 629
click at [969, 481] on input "FARPLAS OTOMOTIV A.S" at bounding box center [1024, 483] width 356 height 24
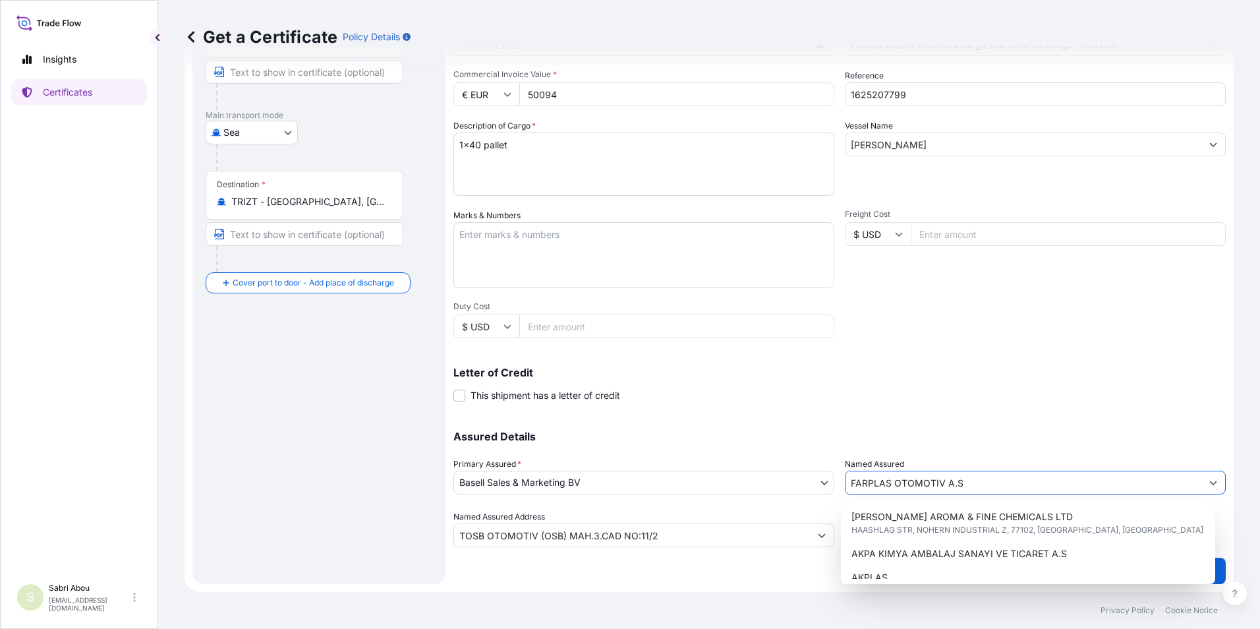
drag, startPoint x: 970, startPoint y: 481, endPoint x: 781, endPoint y: 459, distance: 190.4
click at [778, 460] on div "Assured Details Primary Assured * Basell Sales & Marketing BV Basell Poliolefin…" at bounding box center [839, 481] width 772 height 132
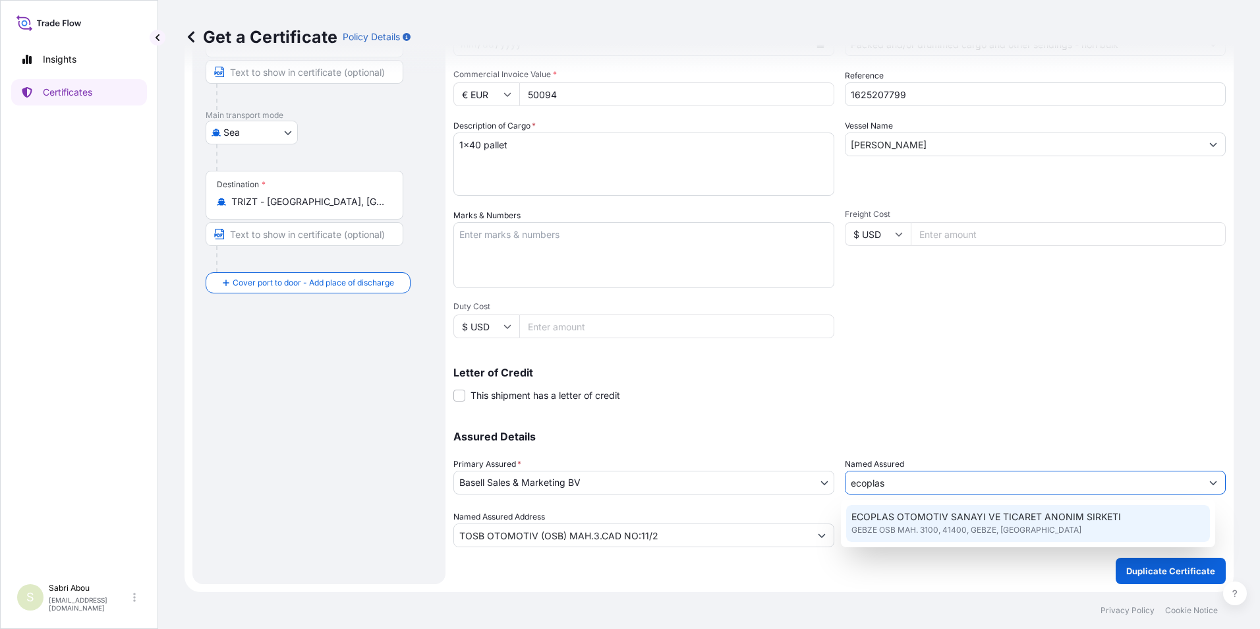
click at [911, 518] on span "ECOPLAS OTOMOTIV SANAYI VE TICARET ANONIM SIRKETI" at bounding box center [987, 516] width 270 height 13
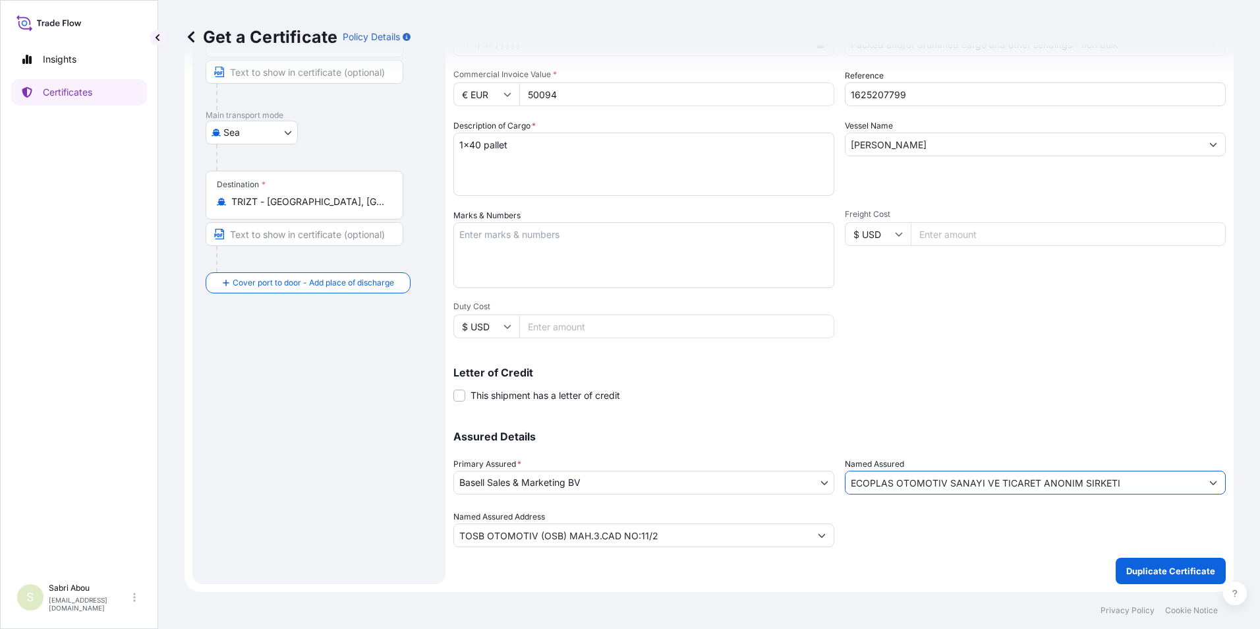
type input "ECOPLAS OTOMOTIV SANAYI VE TICARET ANONIM SIRKETI"
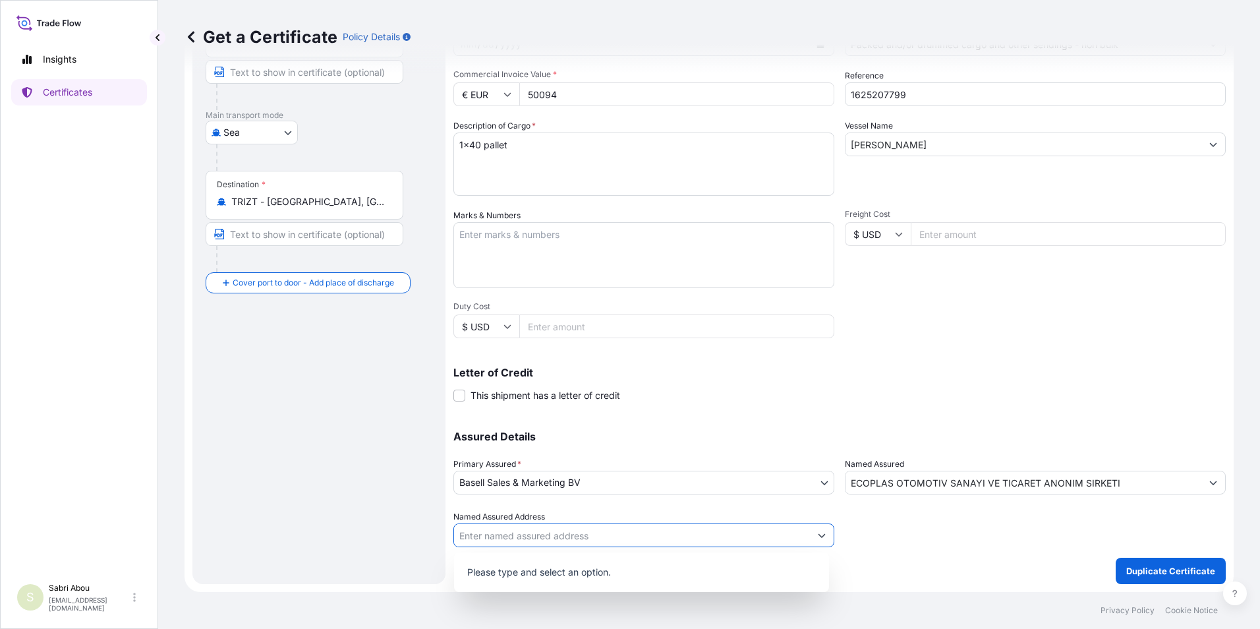
drag, startPoint x: 923, startPoint y: 515, endPoint x: 939, endPoint y: 513, distance: 15.3
click at [924, 515] on div at bounding box center [1035, 528] width 381 height 37
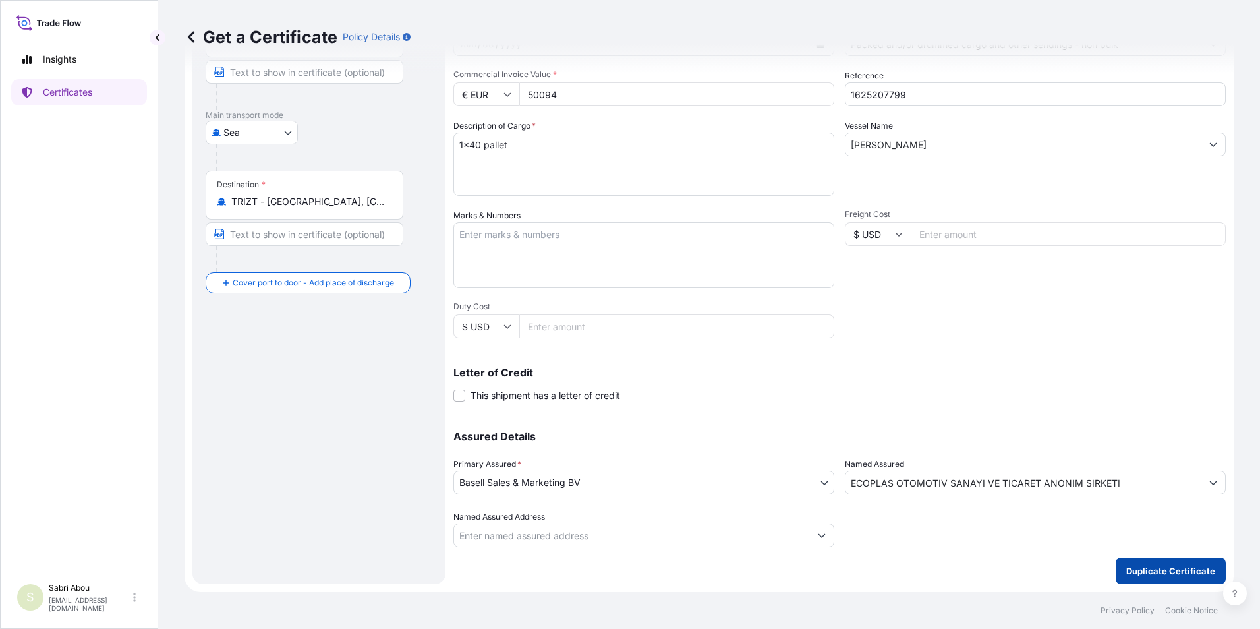
click at [1155, 567] on p "Duplicate Certificate" at bounding box center [1170, 570] width 89 height 13
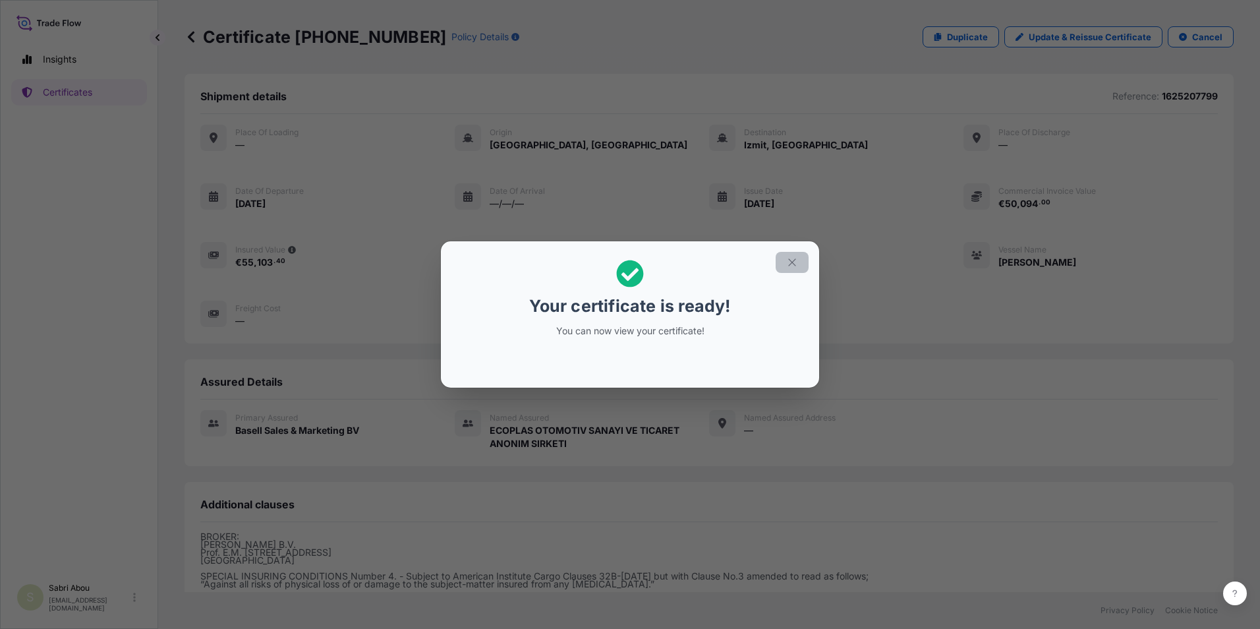
click at [792, 267] on icon "button" at bounding box center [792, 262] width 12 height 12
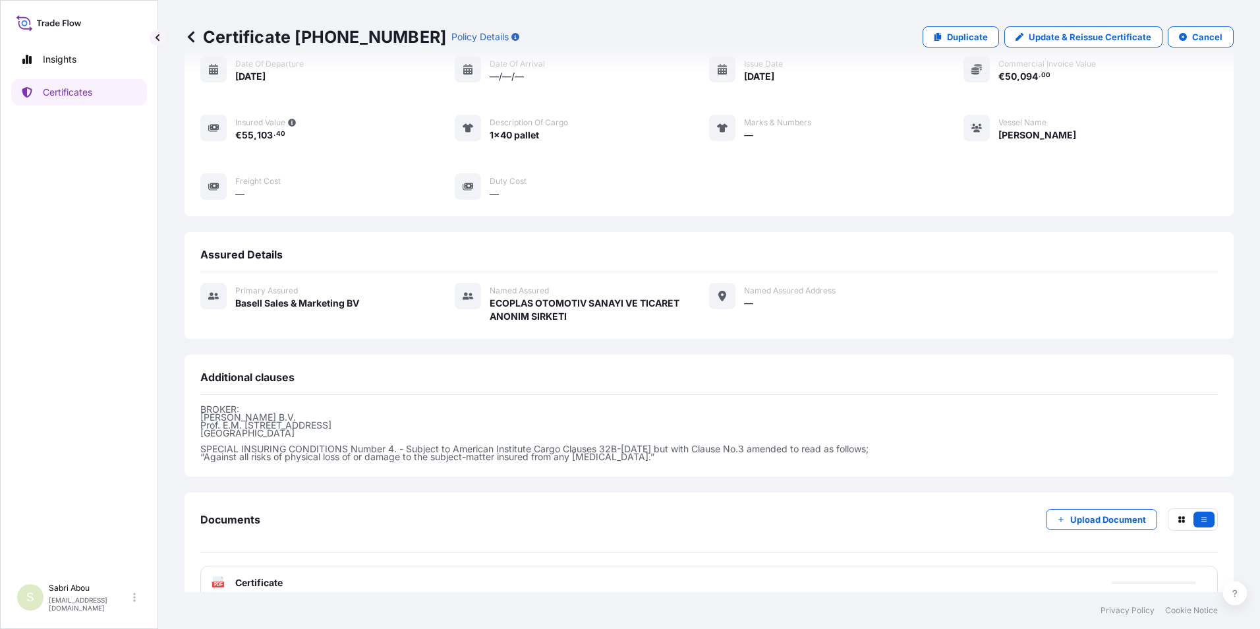
scroll to position [151, 0]
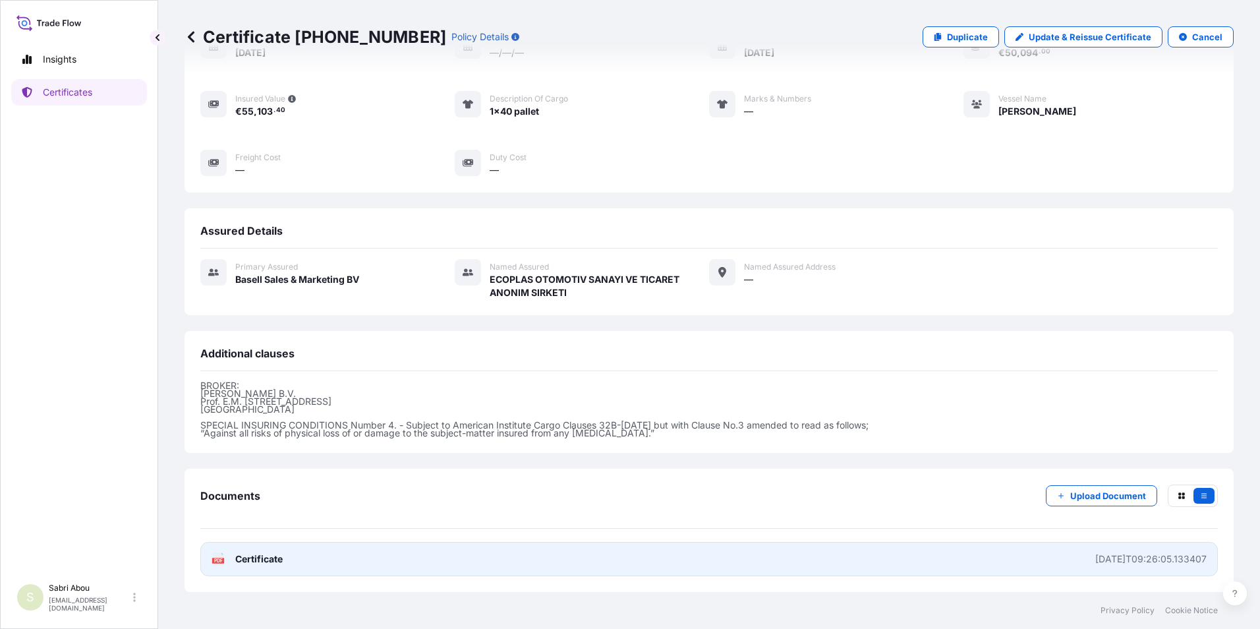
click at [821, 558] on link "PDF Certificate 2025-10-15T09:26:05.133407" at bounding box center [709, 559] width 1018 height 34
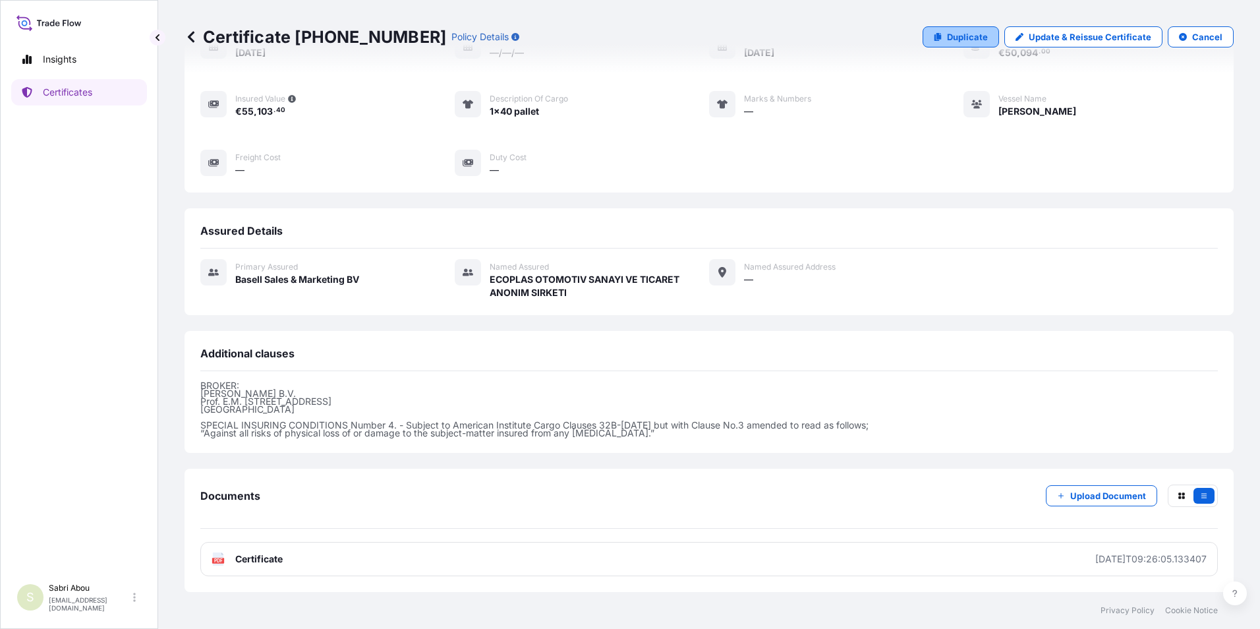
click at [965, 36] on p "Duplicate" at bounding box center [967, 36] width 41 height 13
select select "Sea"
select select "32164"
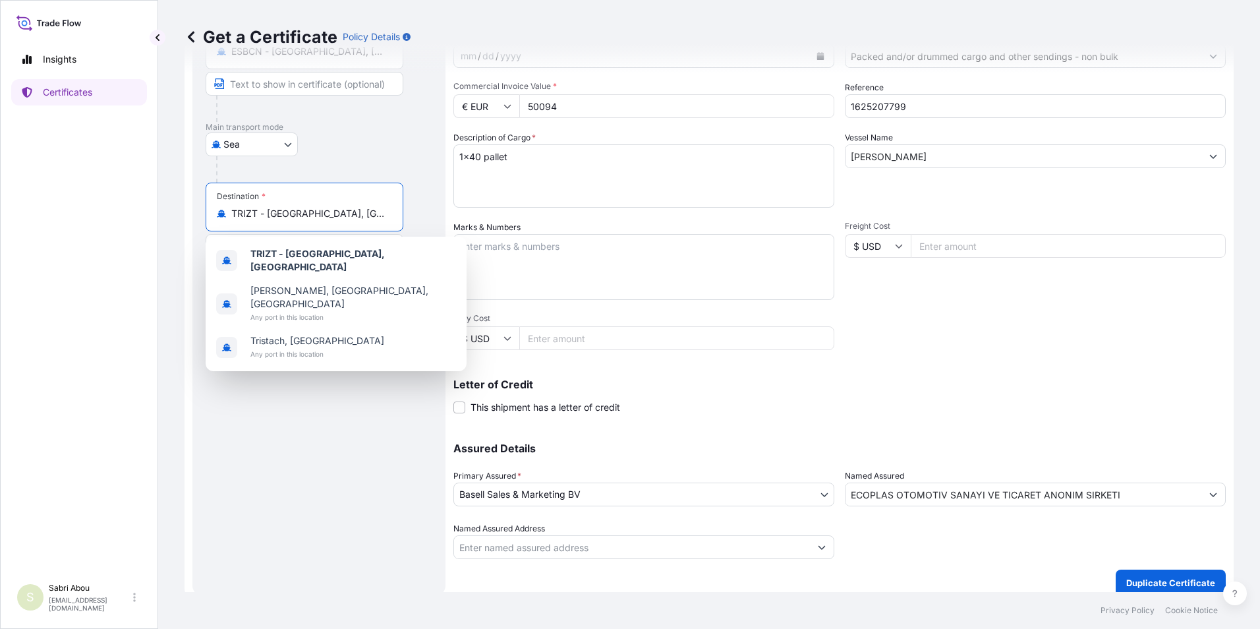
drag, startPoint x: 353, startPoint y: 212, endPoint x: 146, endPoint y: 236, distance: 208.4
click at [150, 233] on div "Insights Certificates S Sabri Abou sabri.abou@bdpint.com Get a Certificate Poli…" at bounding box center [630, 314] width 1260 height 629
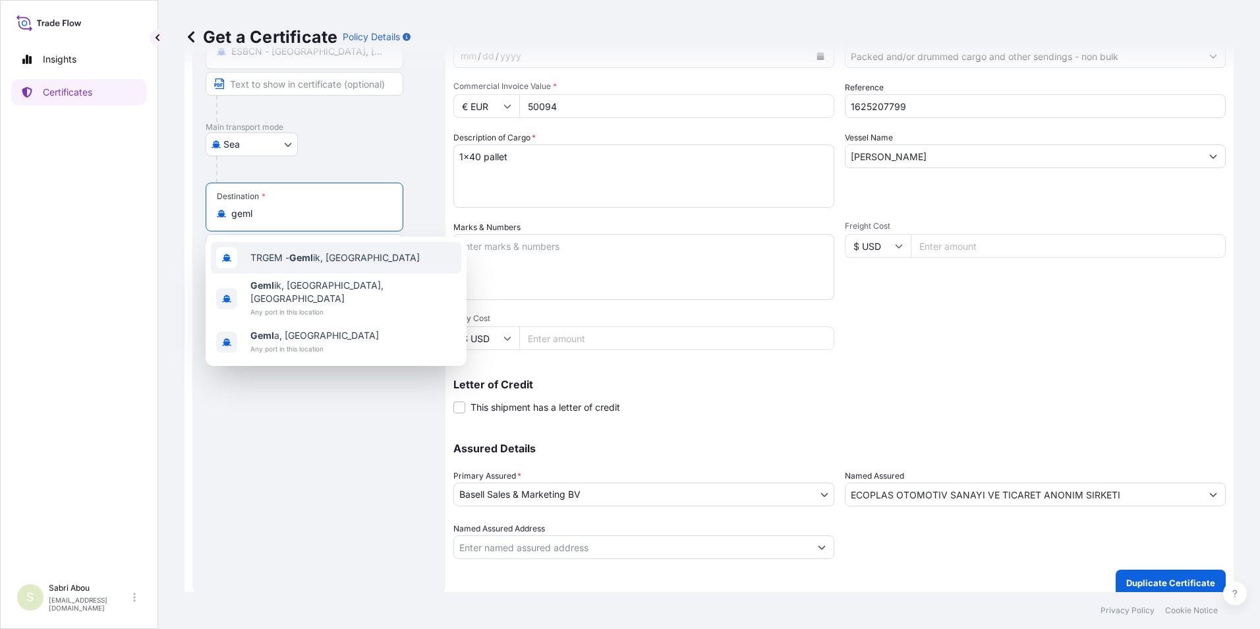
click at [291, 258] on span "TRGEM - Geml ik, Turkey" at bounding box center [334, 257] width 169 height 13
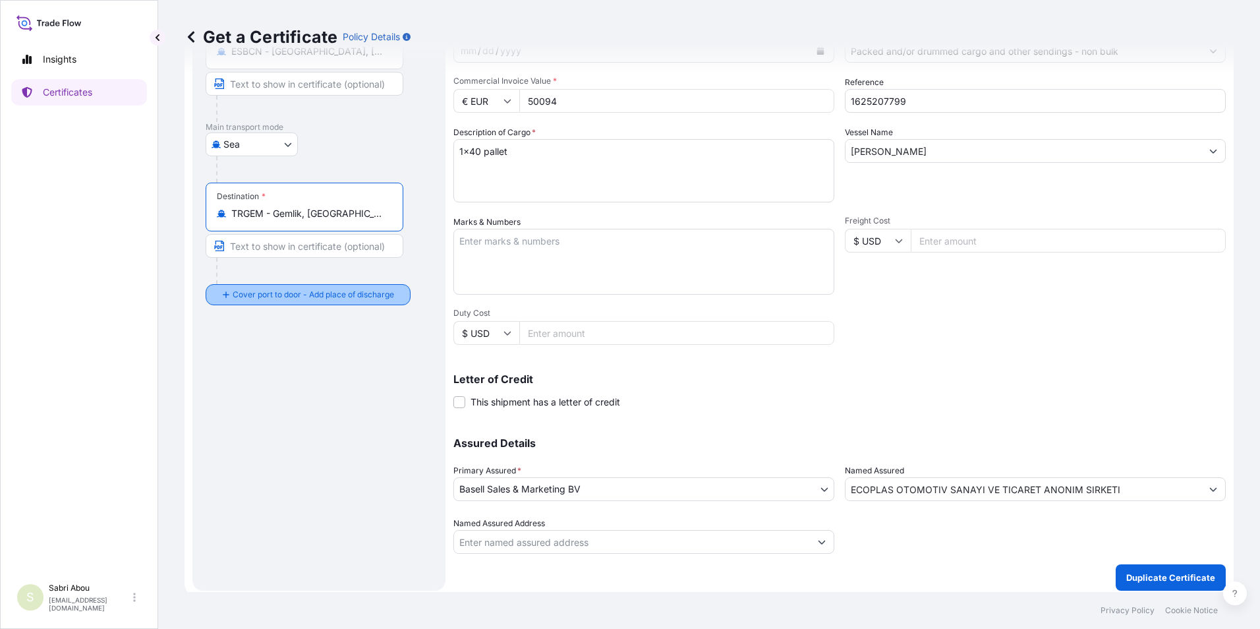
type input "TRGEM - Gemlik, Turkey"
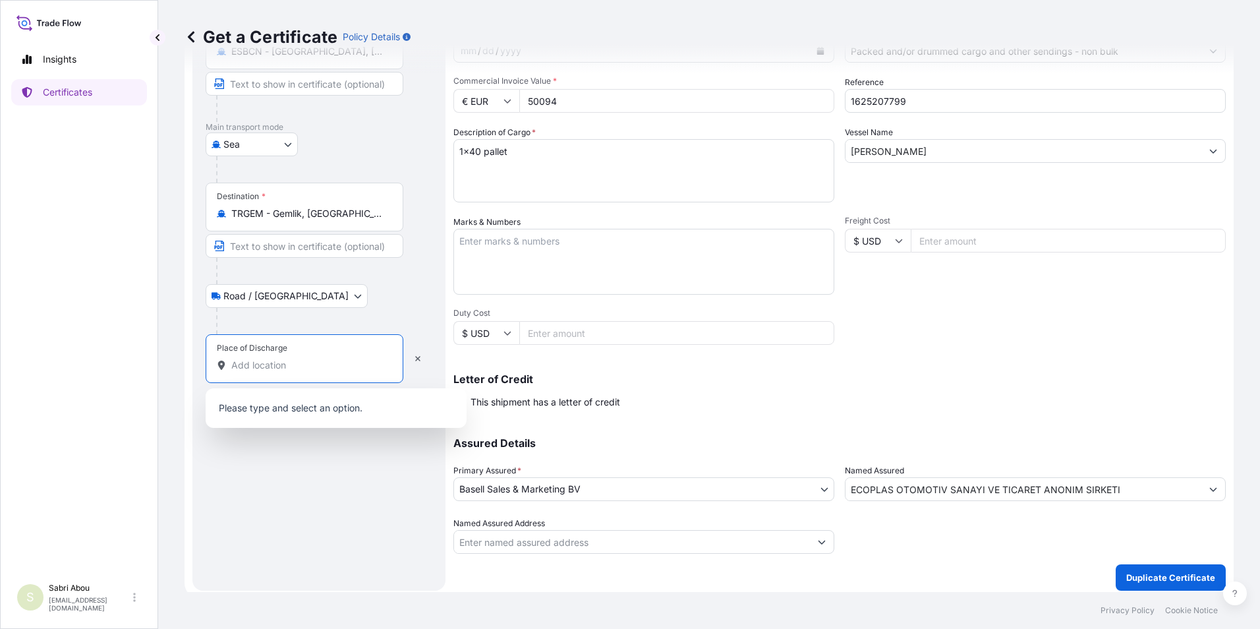
click at [296, 371] on input "Place of Discharge" at bounding box center [309, 365] width 156 height 13
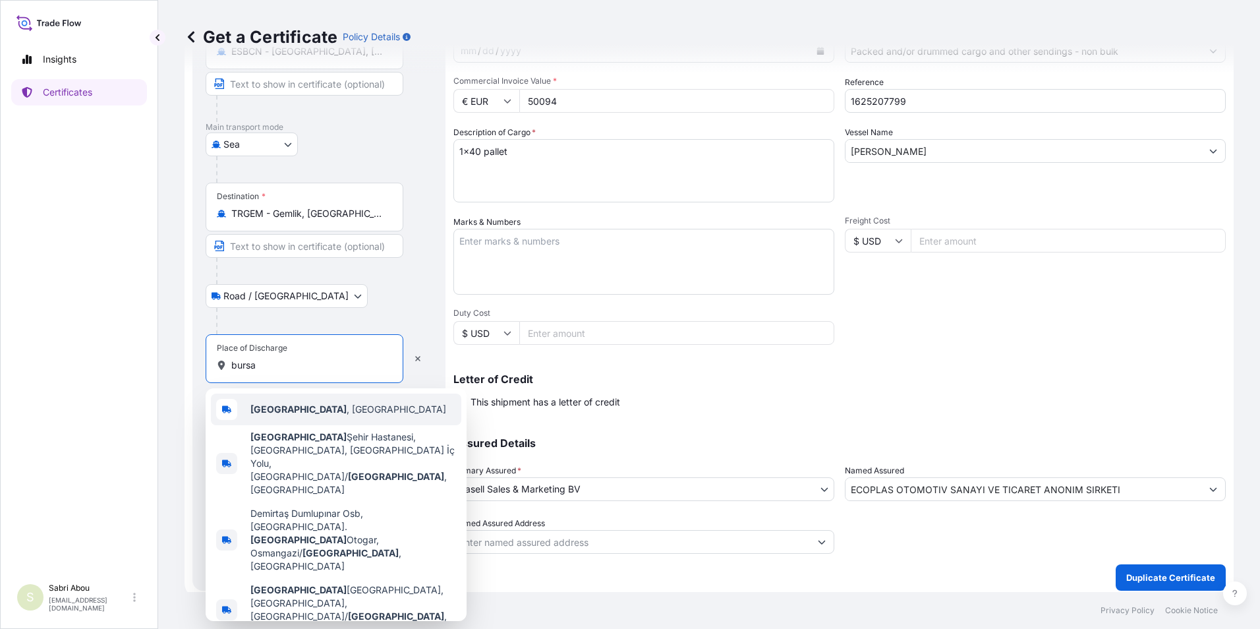
click at [312, 419] on div "Bursa , Türkiye" at bounding box center [336, 409] width 250 height 32
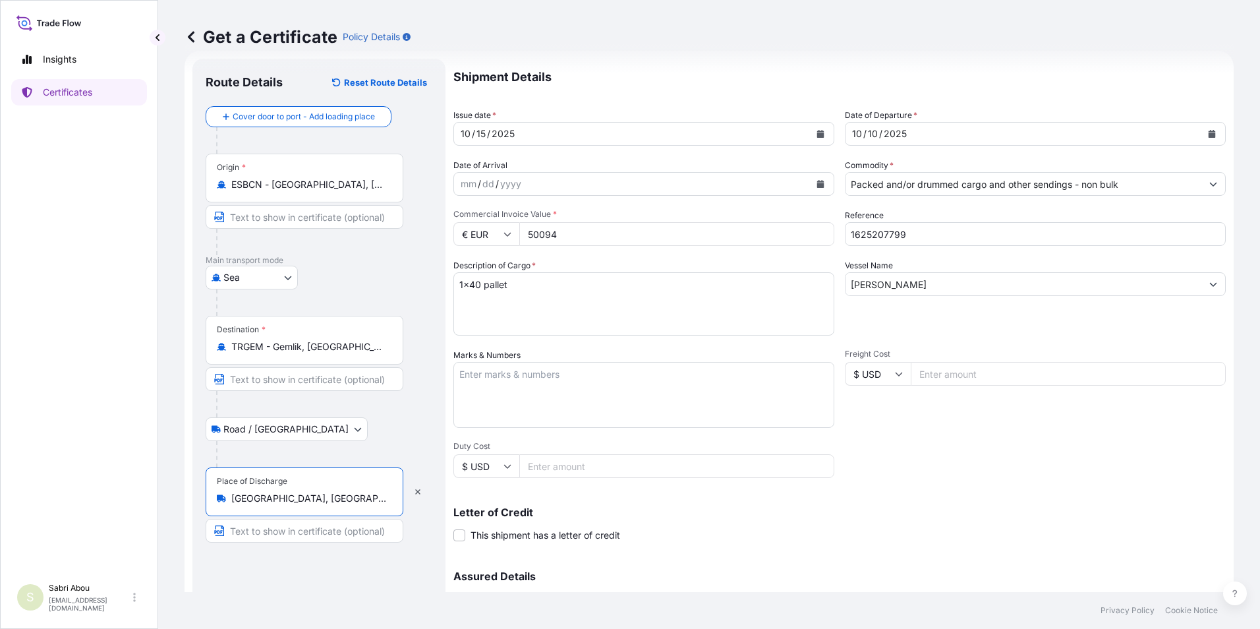
scroll to position [0, 0]
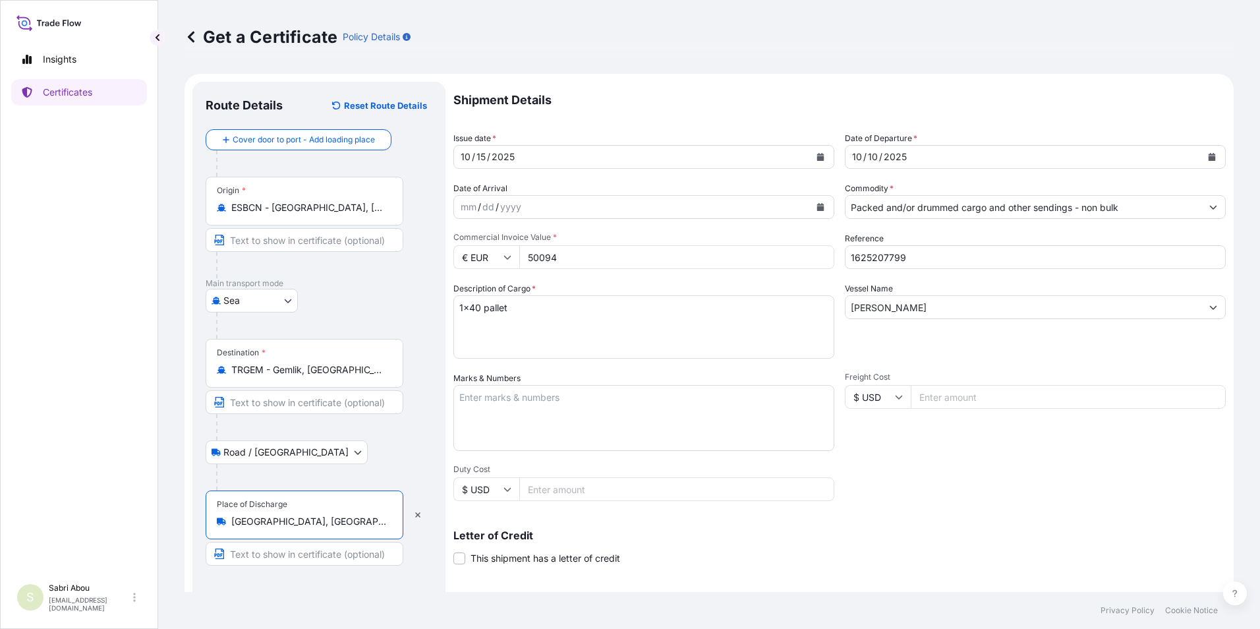
type input "Bursa, Türkiye"
click at [1027, 206] on input "Packed and/or drummed cargo and other sendings - non bulk" at bounding box center [1024, 207] width 356 height 24
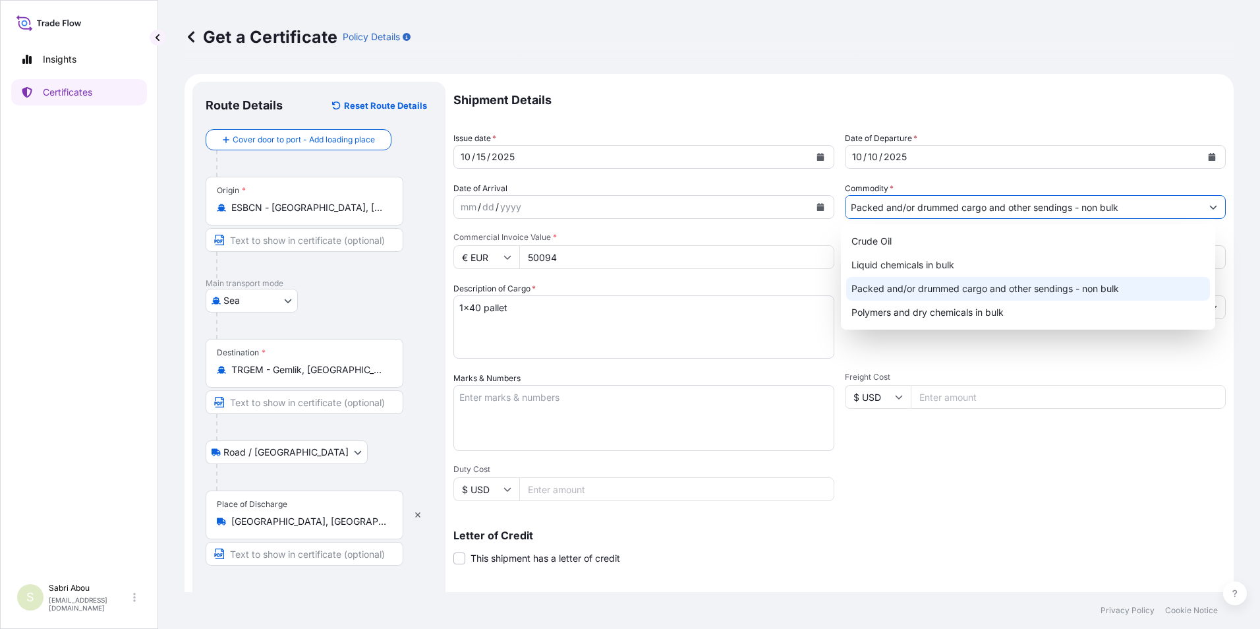
click at [974, 291] on div "Packed and/or drummed cargo and other sendings - non bulk" at bounding box center [1028, 289] width 364 height 24
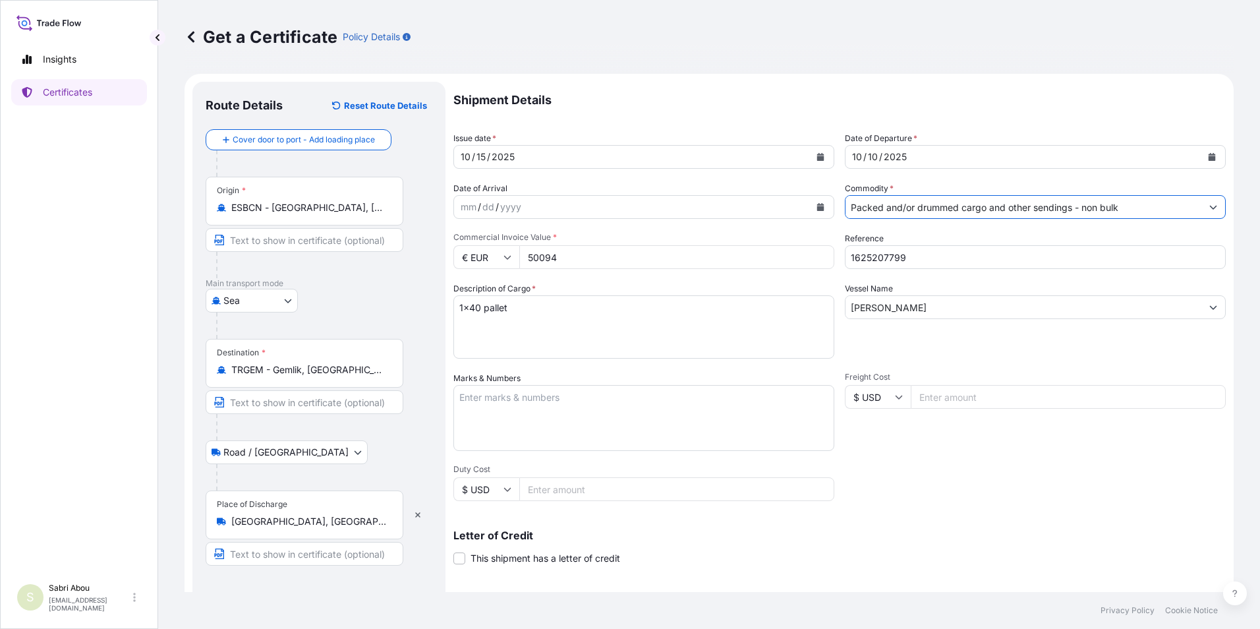
click at [1060, 218] on div "Packed and/or drummed cargo and other sendings - non bulk" at bounding box center [1035, 207] width 381 height 24
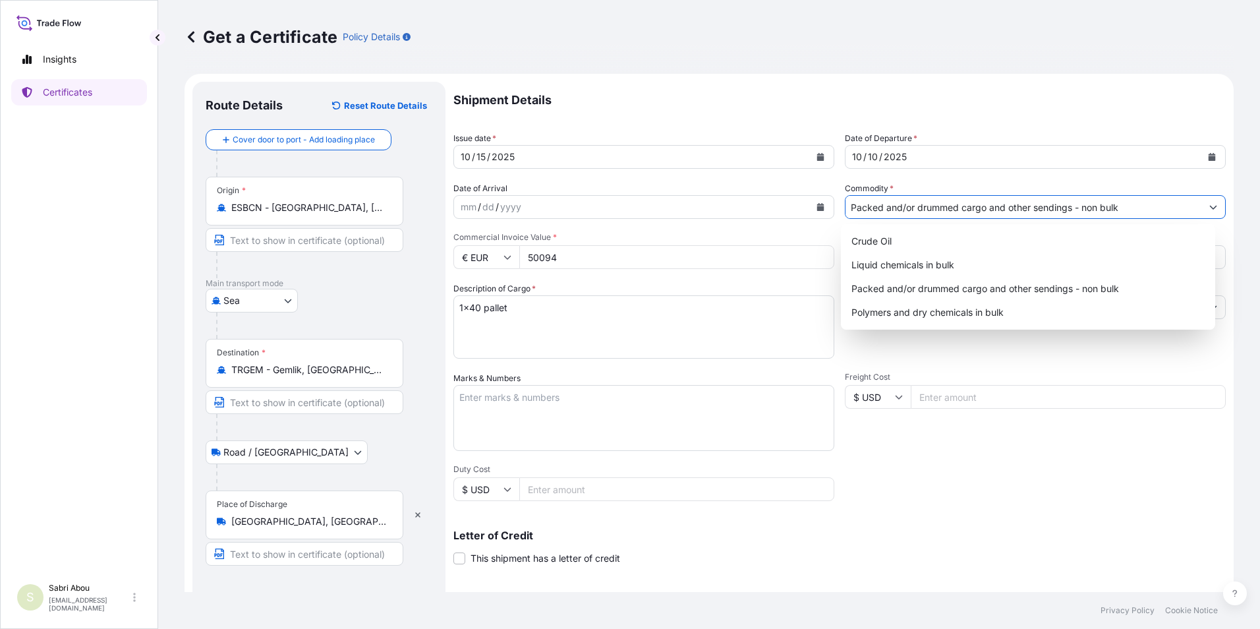
click at [1078, 196] on input "Packed and/or drummed cargo and other sendings - non bulk" at bounding box center [1024, 207] width 356 height 24
click at [1018, 309] on div "Polymers and dry chemicals in bulk" at bounding box center [1028, 313] width 364 height 24
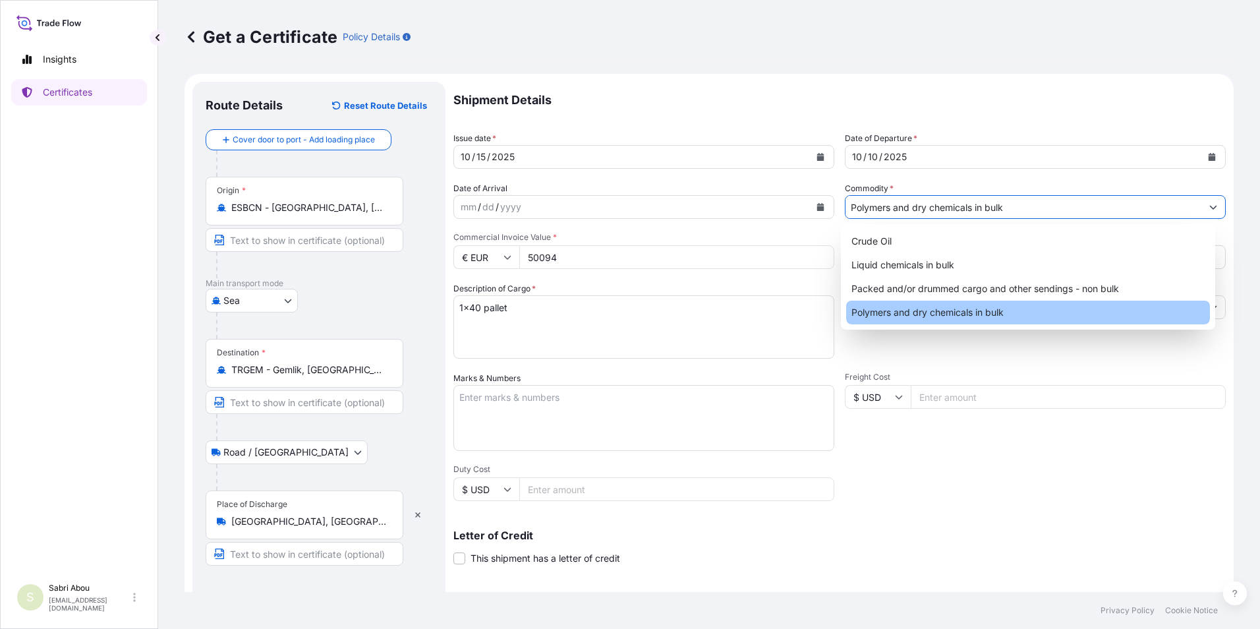
type input "Polymers and dry chemicals in bulk"
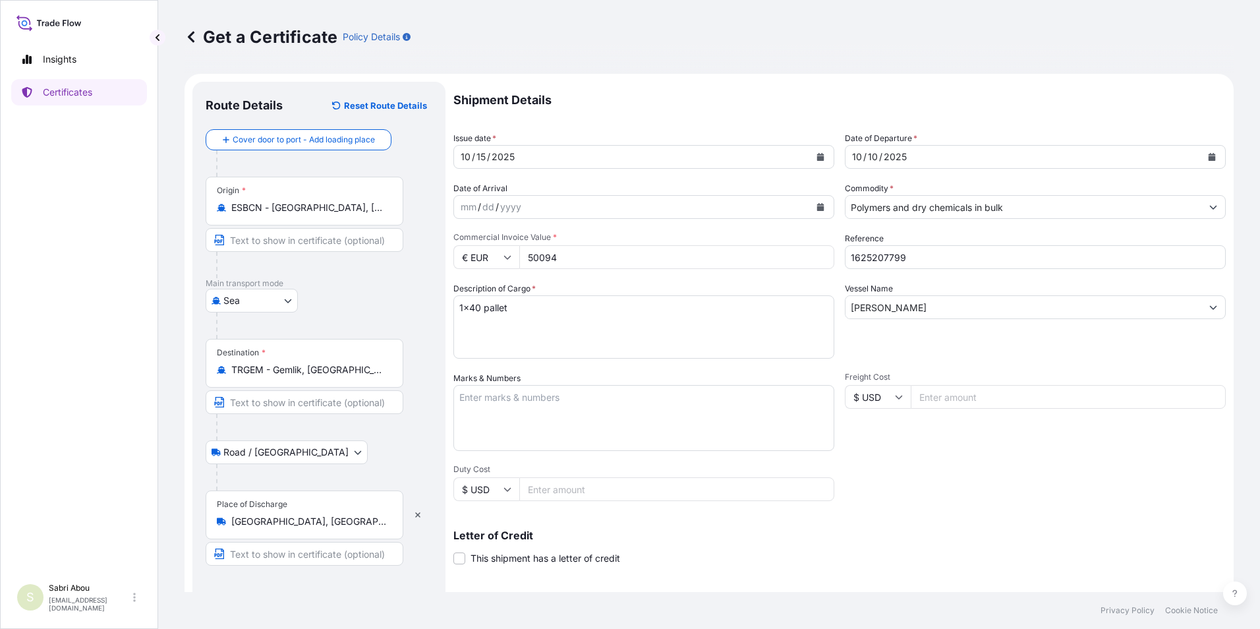
drag, startPoint x: 575, startPoint y: 256, endPoint x: 528, endPoint y: 262, distance: 47.1
click at [528, 262] on input "50094" at bounding box center [676, 257] width 315 height 24
type input "27268.52"
type input "1625208843"
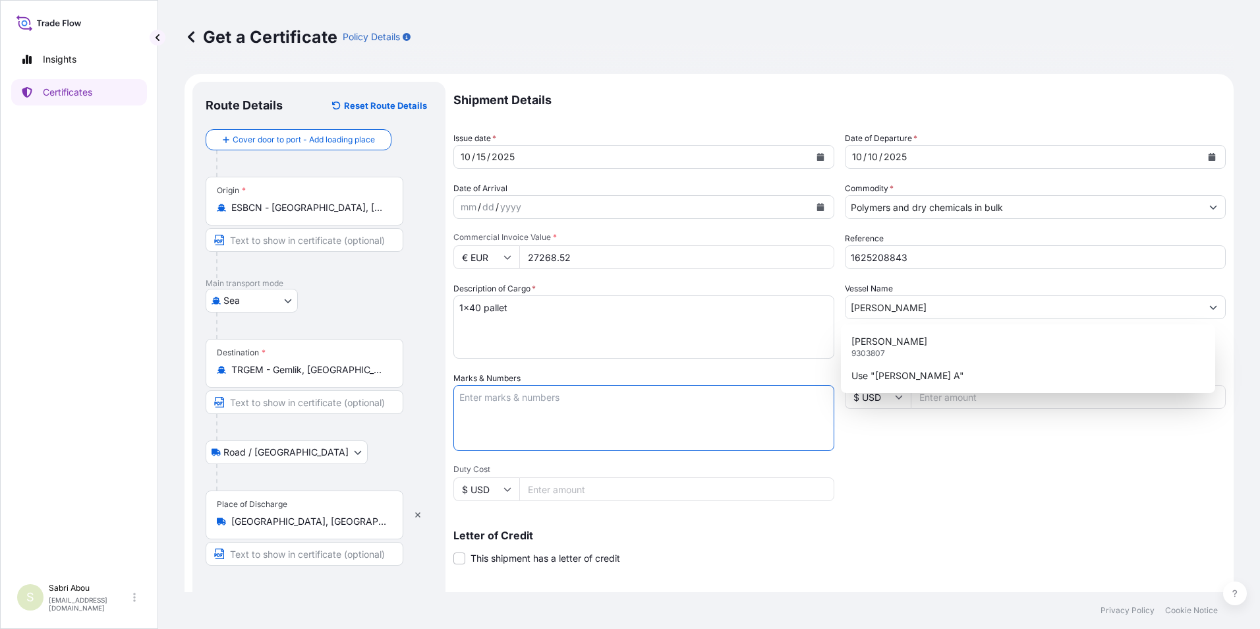
click at [547, 375] on div "Marks & Numbers" at bounding box center [643, 411] width 381 height 79
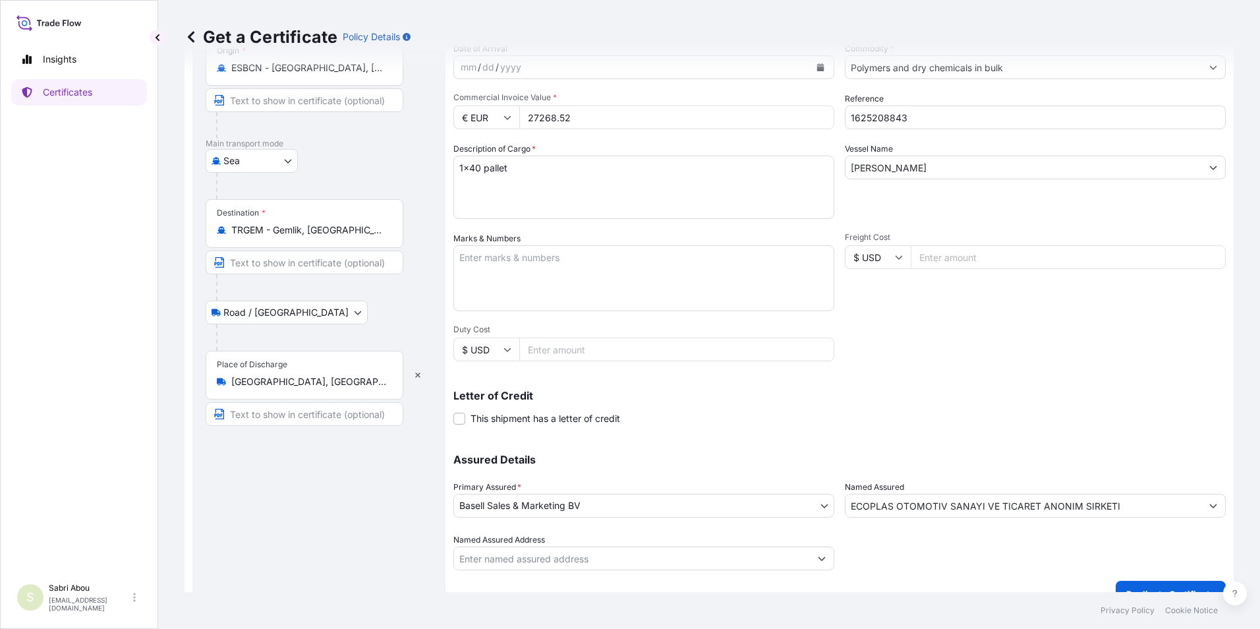
scroll to position [163, 0]
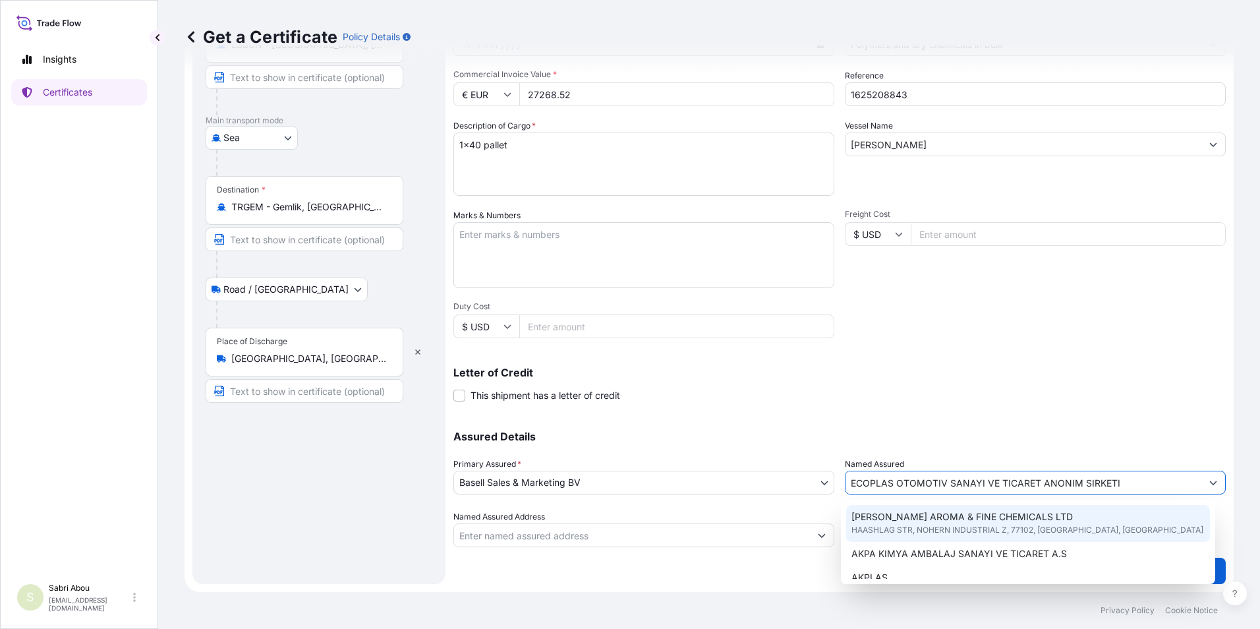
drag, startPoint x: 871, startPoint y: 488, endPoint x: 1228, endPoint y: 513, distance: 358.1
click at [1228, 513] on div "Get a Certificate Policy Details Route Details Reset Route Details Cover door t…" at bounding box center [709, 296] width 1102 height 592
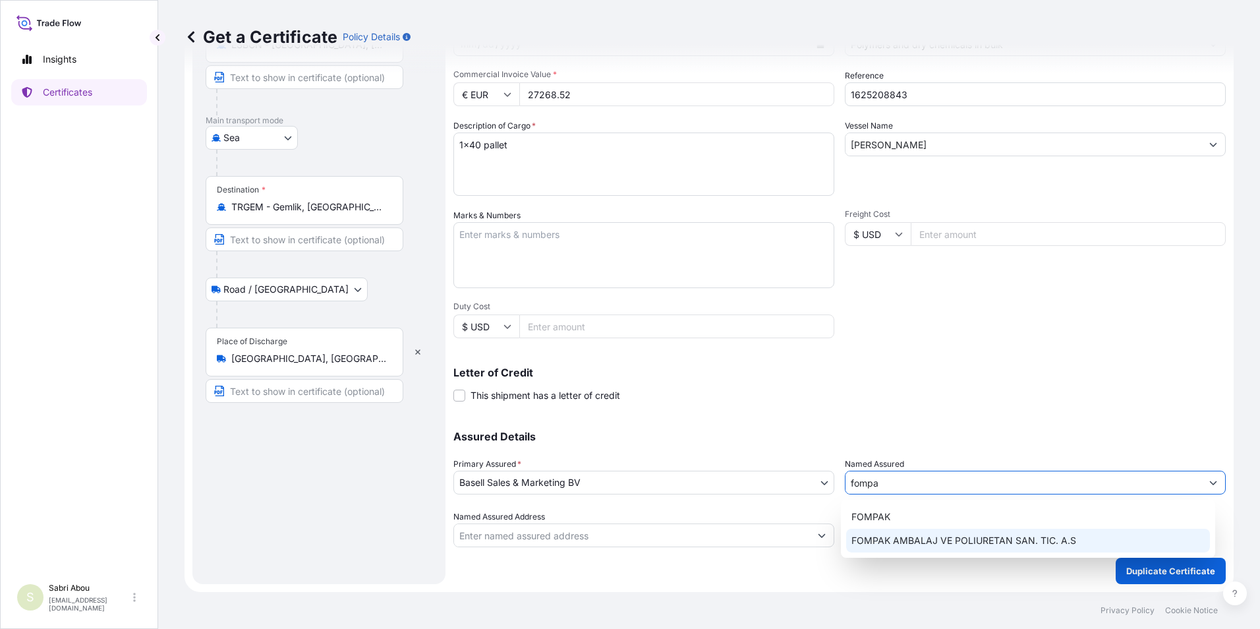
click at [1026, 544] on span "FOMPAK AMBALAJ VE POLIURETAN SAN. TIC. A.S" at bounding box center [964, 540] width 225 height 13
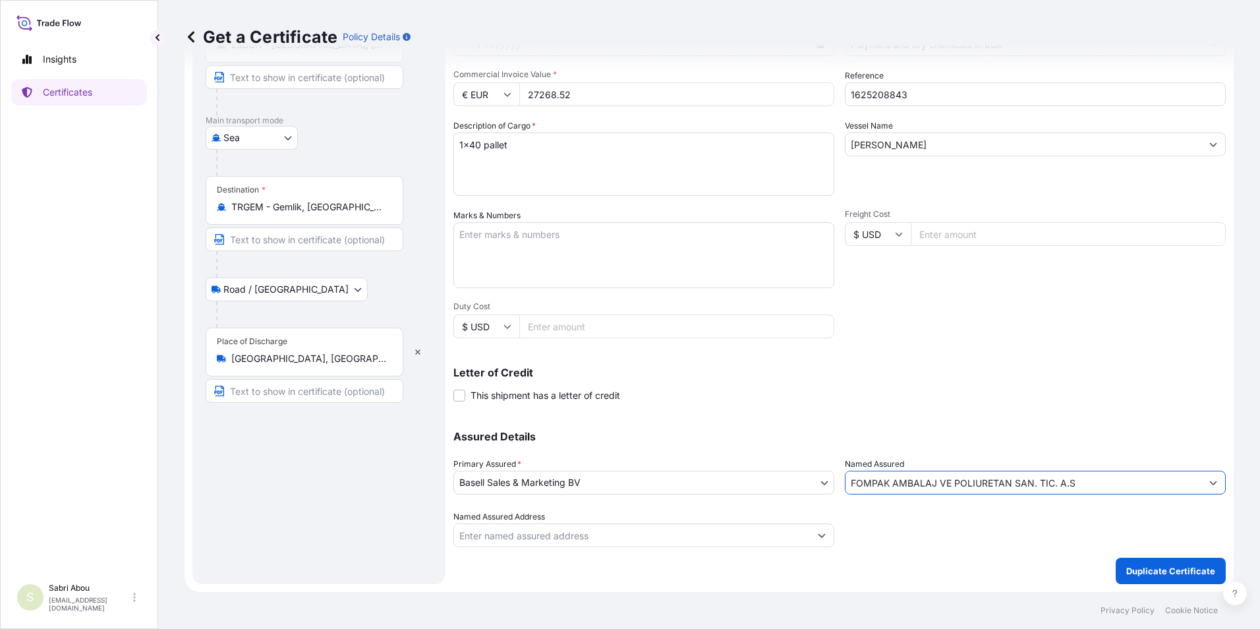
type input "FOMPAK AMBALAJ VE POLIURETAN SAN. TIC. A.S"
click at [476, 144] on textarea "1x40 pallet" at bounding box center [643, 163] width 381 height 63
click at [495, 142] on textarea "1x40 pallet" at bounding box center [643, 163] width 381 height 63
type textarea "1x20 bulk"
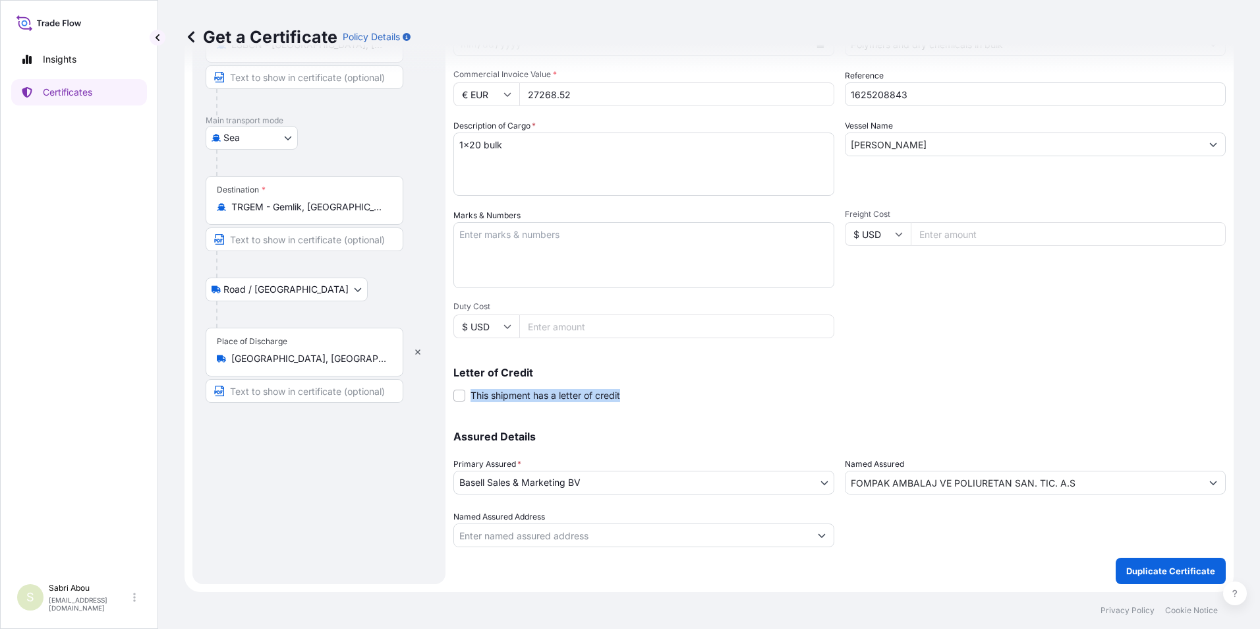
drag, startPoint x: 1041, startPoint y: 367, endPoint x: 1051, endPoint y: 381, distance: 16.6
click at [1051, 381] on div "Shipment Details Issue date * 10 / 15 / 2025 Date of Departure * 10 / 10 / 2025…" at bounding box center [839, 233] width 772 height 628
click at [1164, 569] on p "Duplicate Certificate" at bounding box center [1170, 570] width 89 height 13
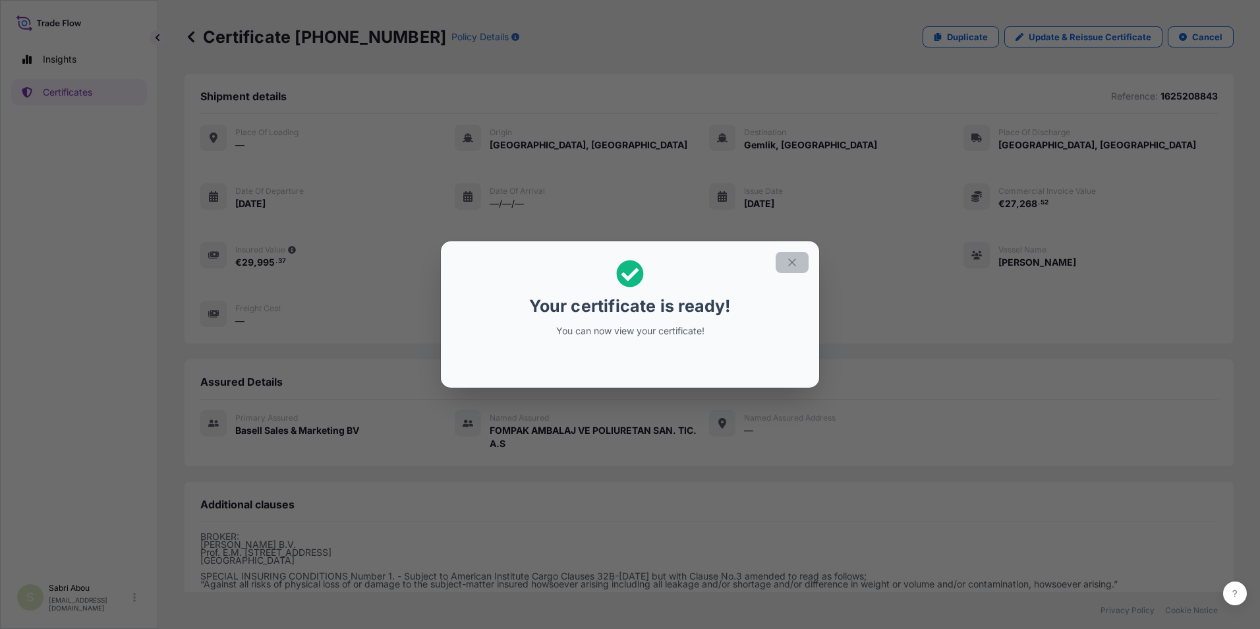
click at [799, 263] on button "button" at bounding box center [792, 262] width 33 height 21
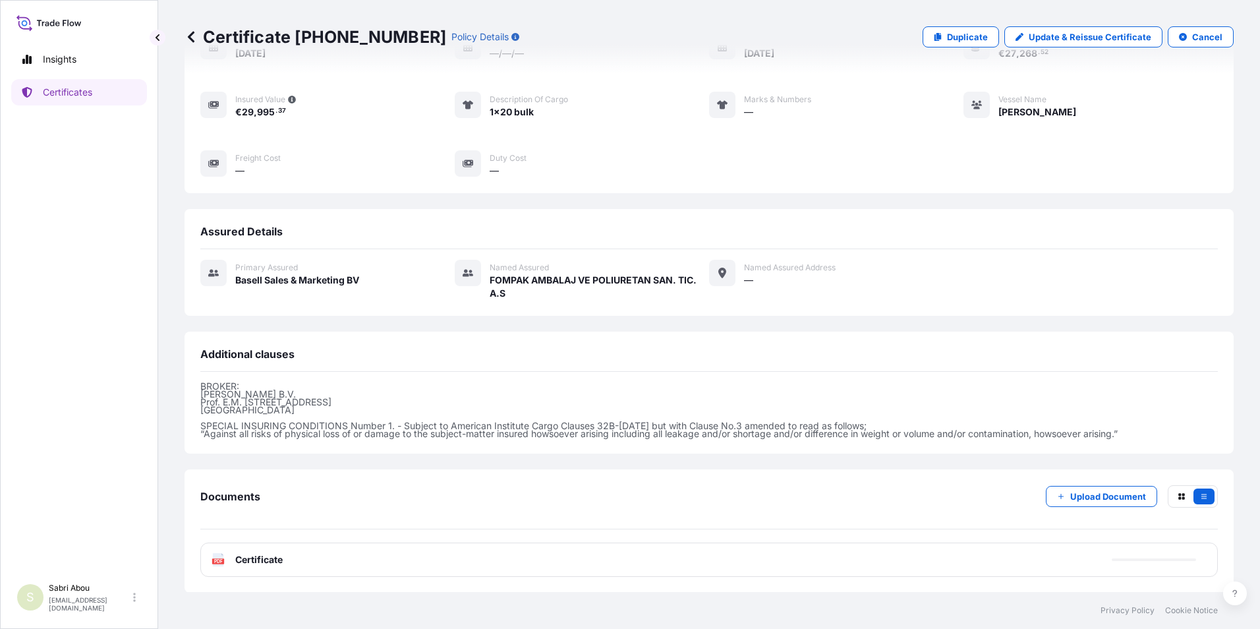
scroll to position [151, 0]
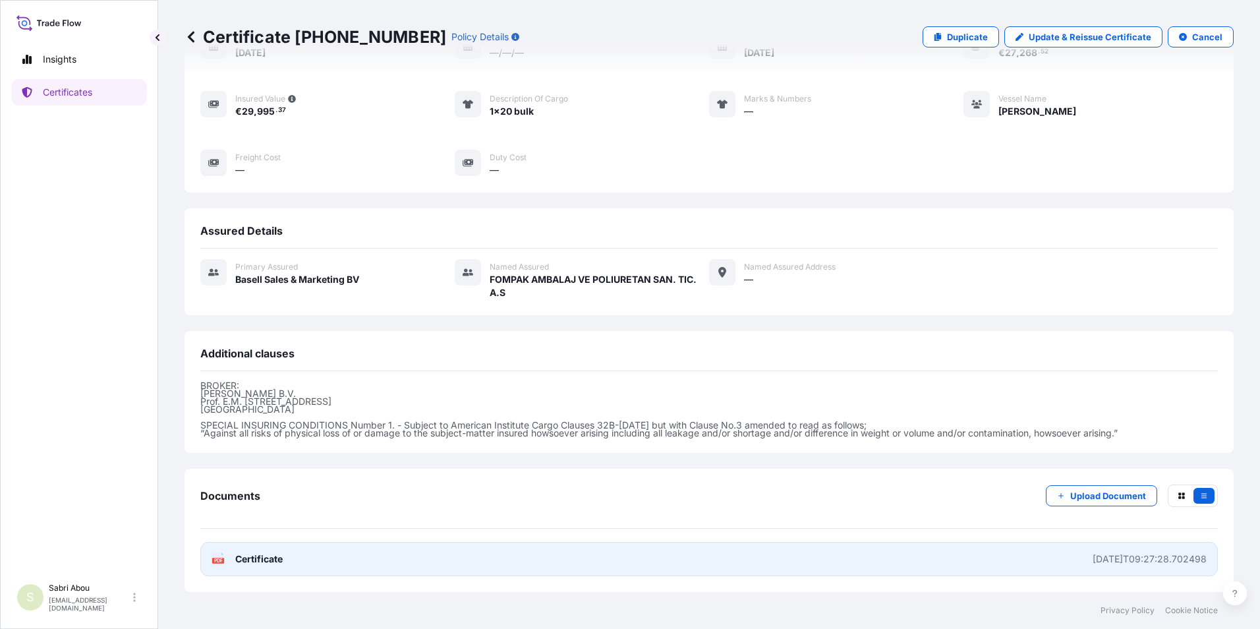
click at [898, 556] on link "PDF Certificate 2025-10-15T09:27:28.702498" at bounding box center [709, 559] width 1018 height 34
